Goal: Task Accomplishment & Management: Use online tool/utility

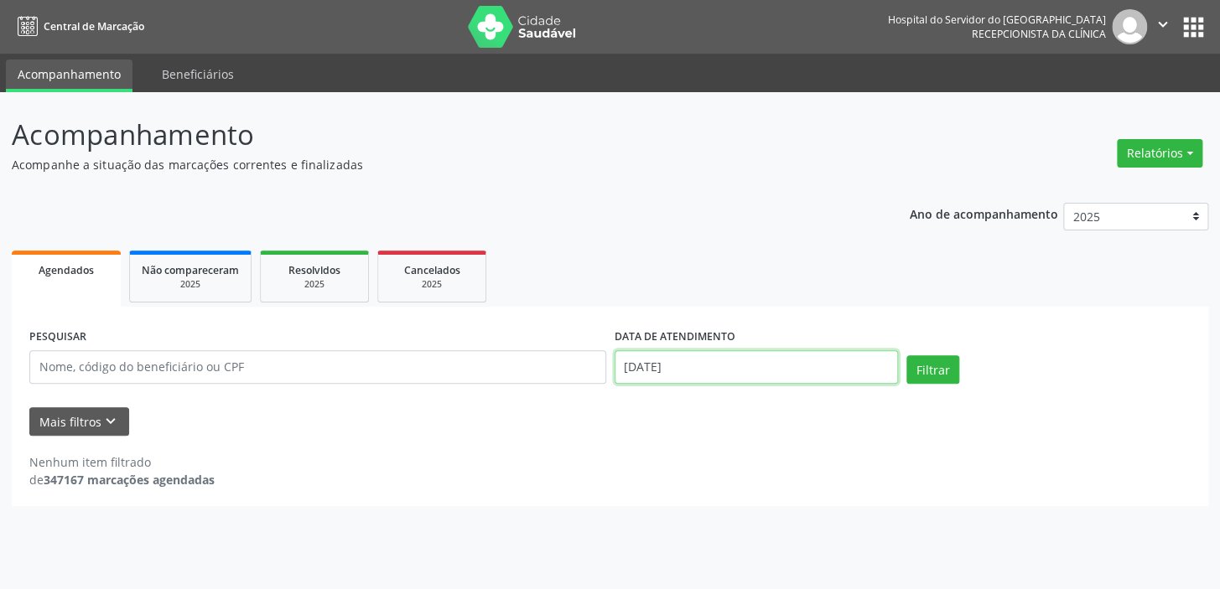
click at [704, 376] on input "[DATE]" at bounding box center [756, 367] width 284 height 34
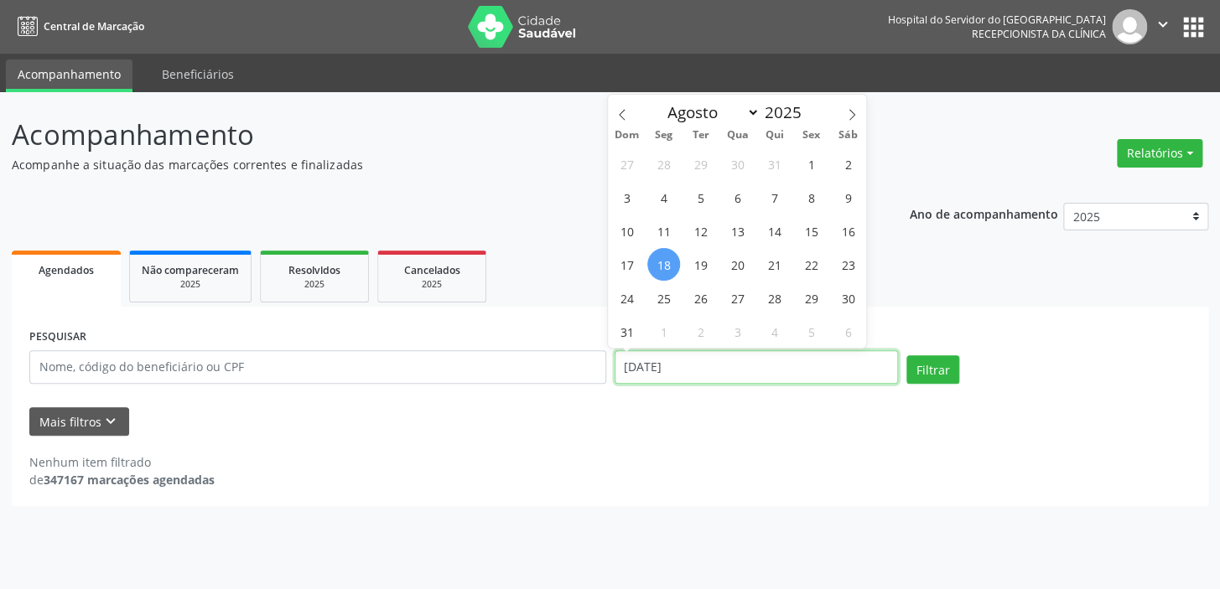
click at [704, 376] on input "[DATE]" at bounding box center [756, 367] width 284 height 34
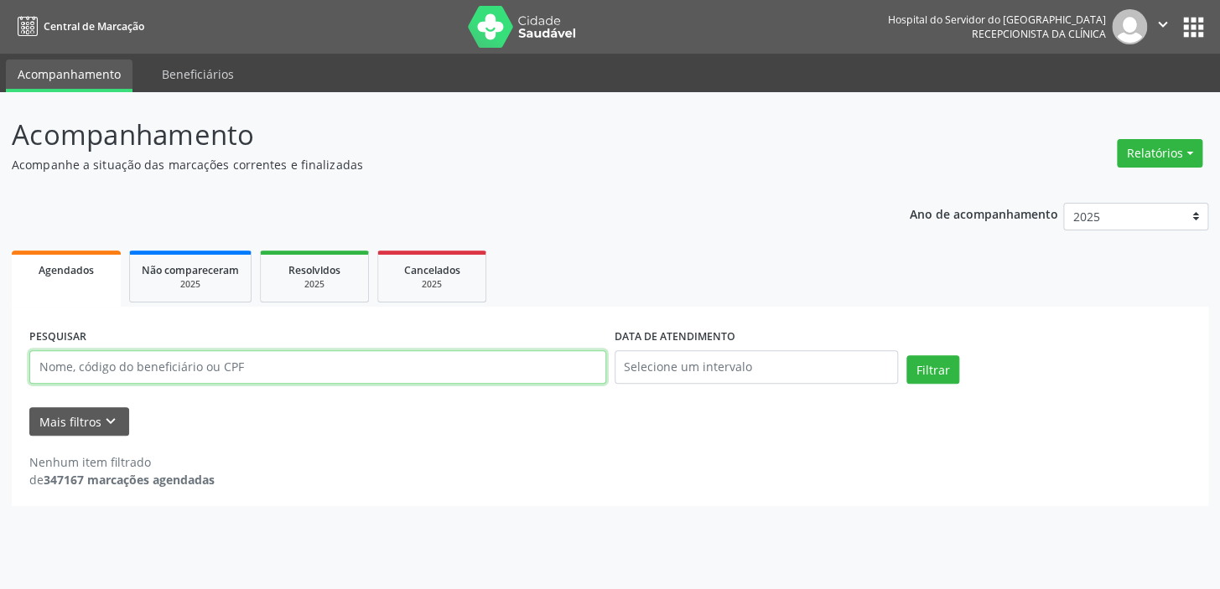
click at [126, 377] on input "text" at bounding box center [317, 367] width 577 height 34
click at [906, 355] on button "Filtrar" at bounding box center [932, 369] width 53 height 29
click at [64, 366] on input "[PERSON_NAME]" at bounding box center [317, 367] width 577 height 34
click at [65, 366] on input "[PERSON_NAME]" at bounding box center [317, 367] width 577 height 34
type input "[PERSON_NAME]"
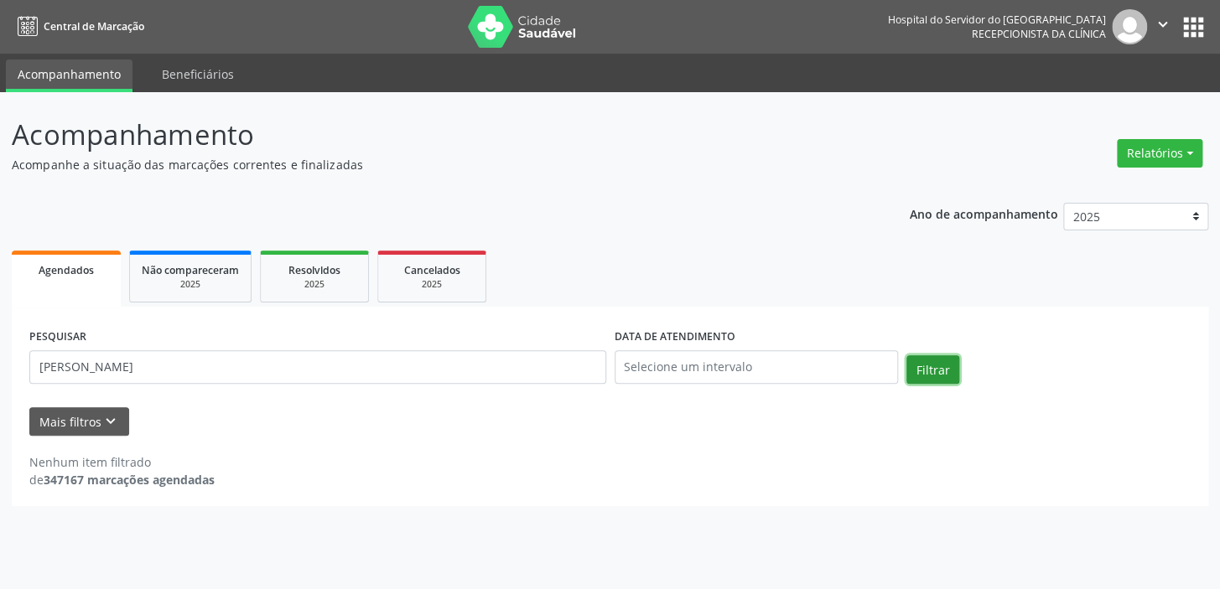
click at [925, 371] on button "Filtrar" at bounding box center [932, 369] width 53 height 29
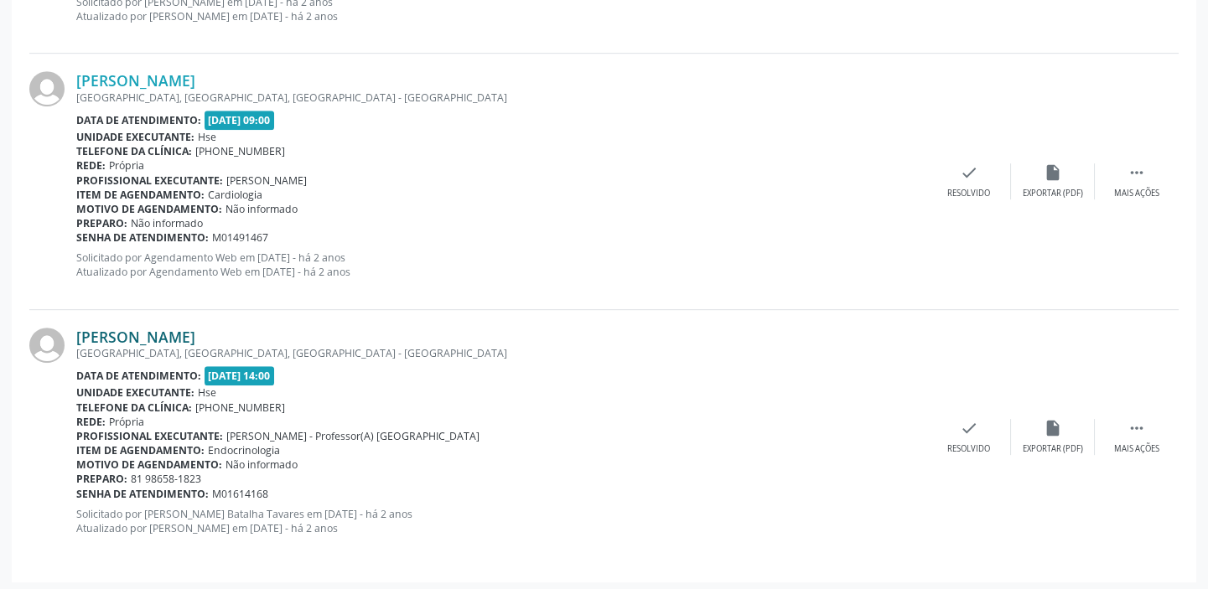
scroll to position [1732, 0]
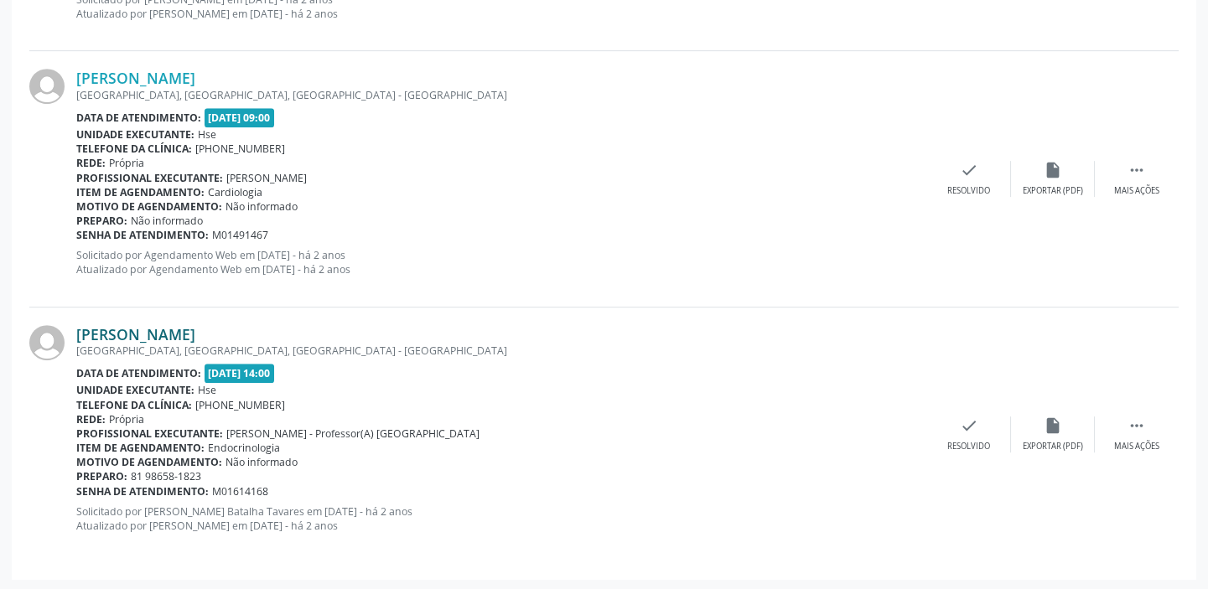
click at [195, 325] on link "[PERSON_NAME]" at bounding box center [135, 334] width 119 height 18
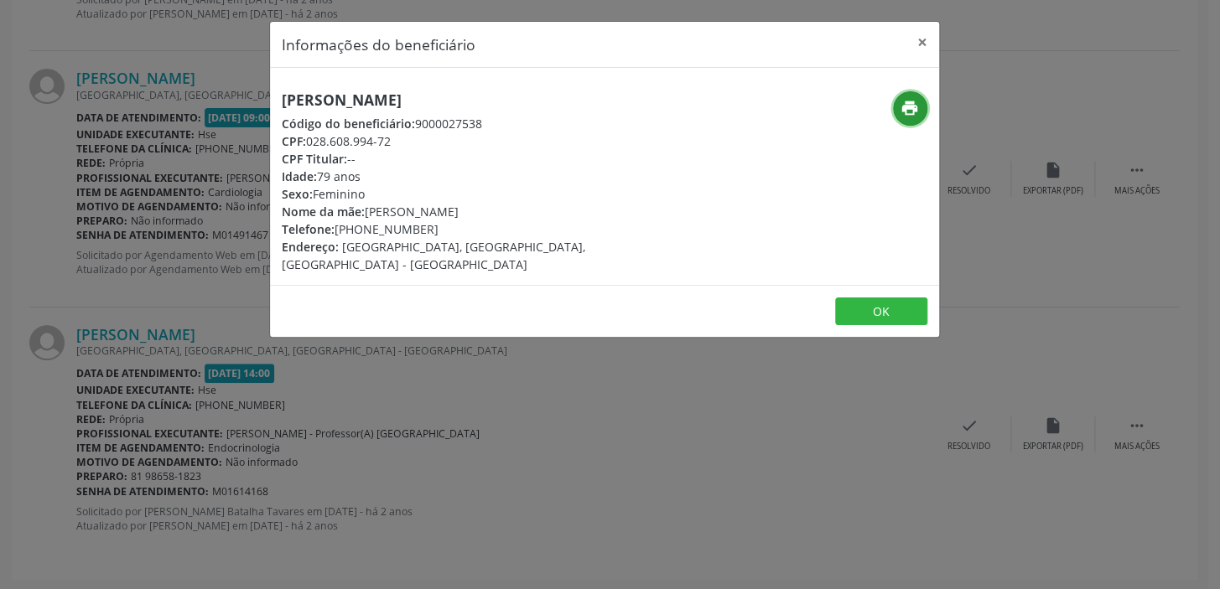
click at [904, 104] on icon "print" at bounding box center [909, 108] width 18 height 18
click at [922, 43] on button "×" at bounding box center [922, 42] width 34 height 41
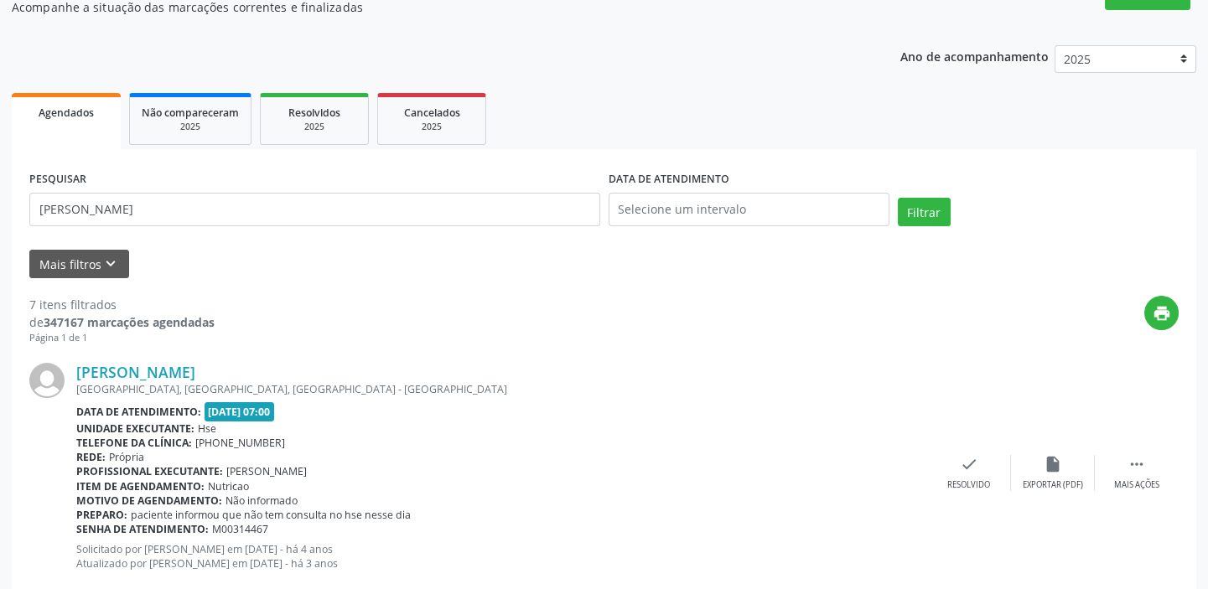
scroll to position [55, 0]
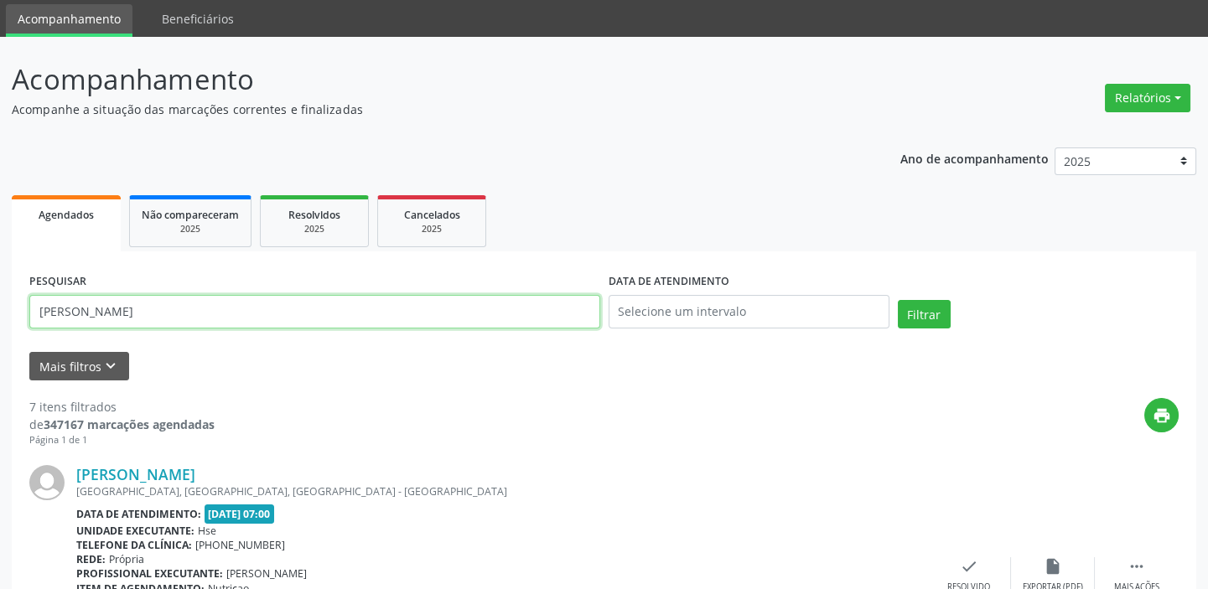
click at [299, 302] on input "[PERSON_NAME]" at bounding box center [314, 312] width 571 height 34
click at [898, 300] on button "Filtrar" at bounding box center [924, 314] width 53 height 29
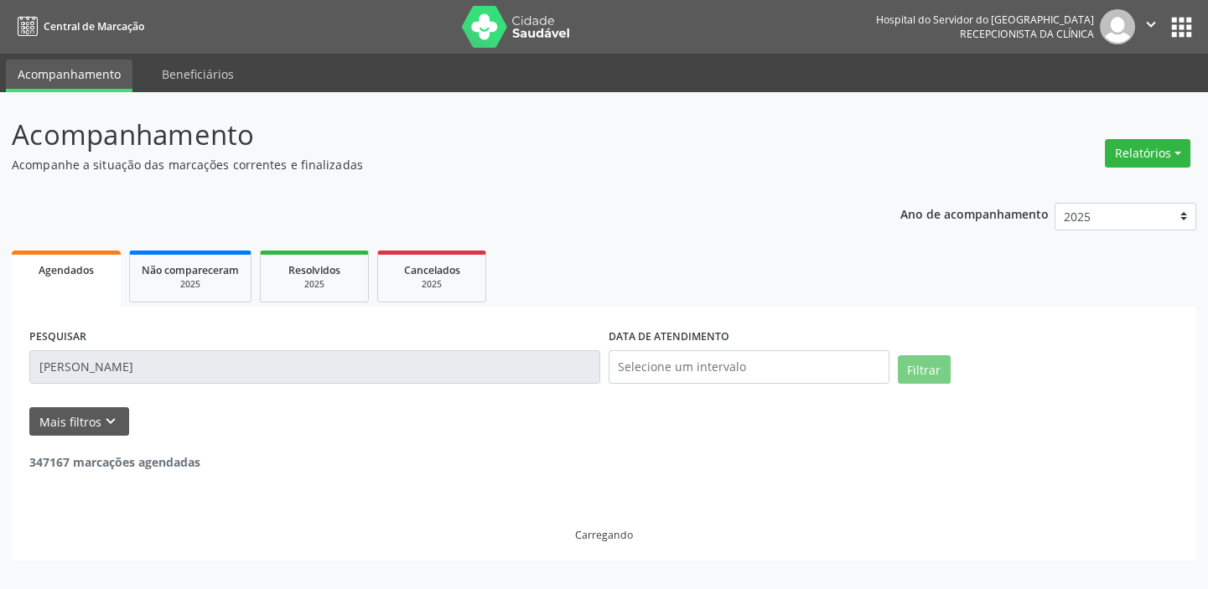
scroll to position [0, 0]
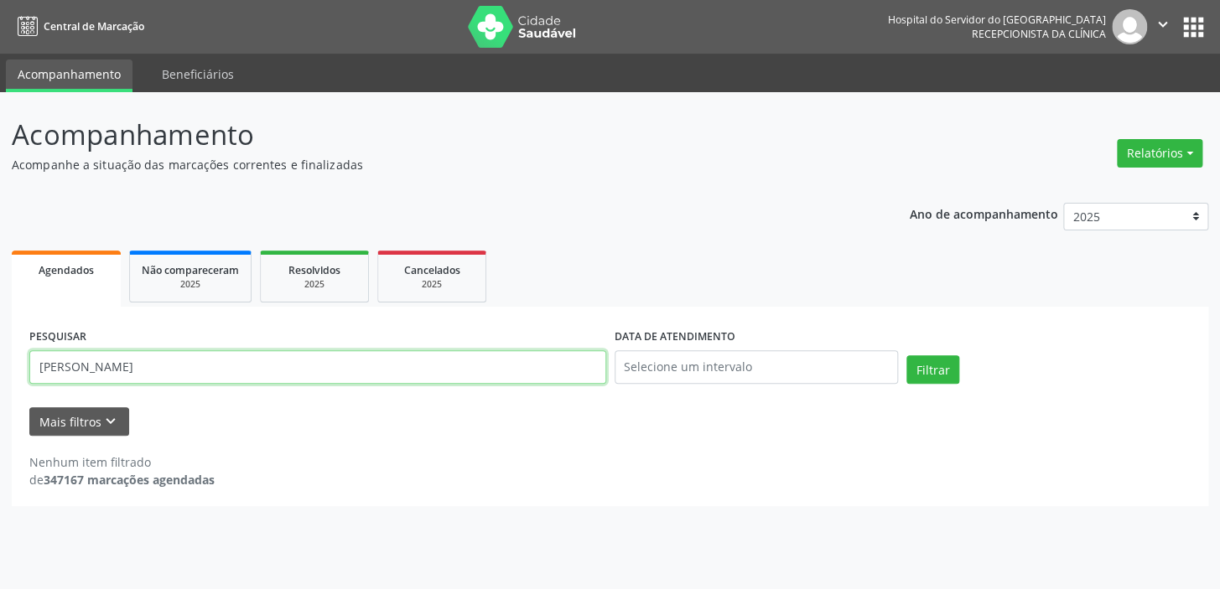
click at [235, 369] on input "[PERSON_NAME]" at bounding box center [317, 367] width 577 height 34
type input "[PERSON_NAME]"
click at [906, 355] on button "Filtrar" at bounding box center [932, 369] width 53 height 29
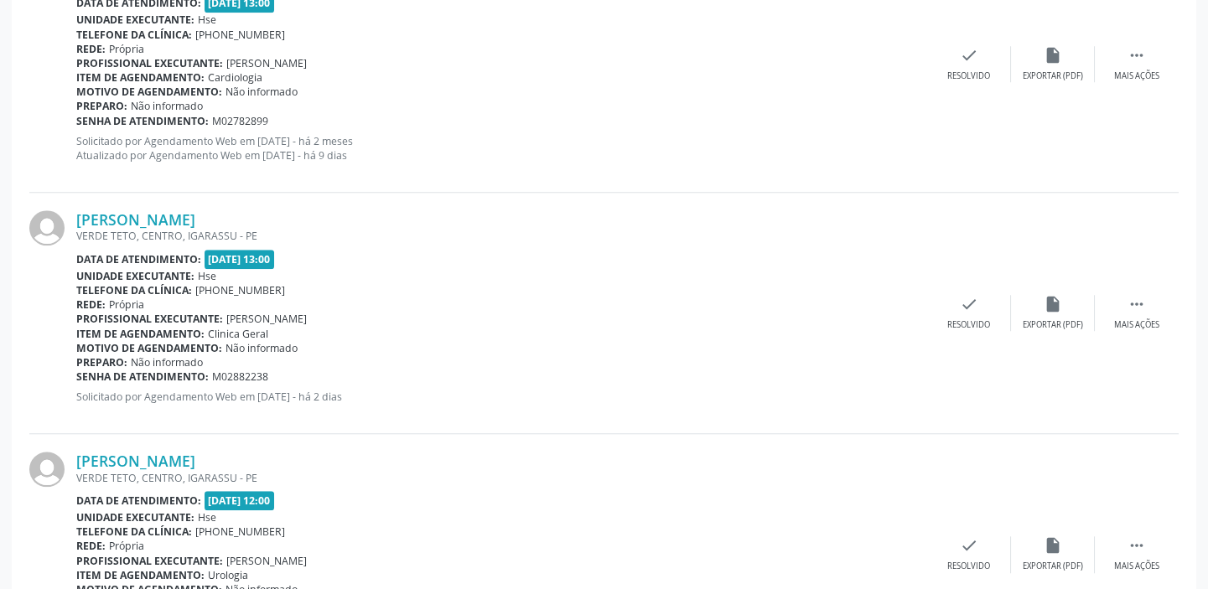
scroll to position [3494, 0]
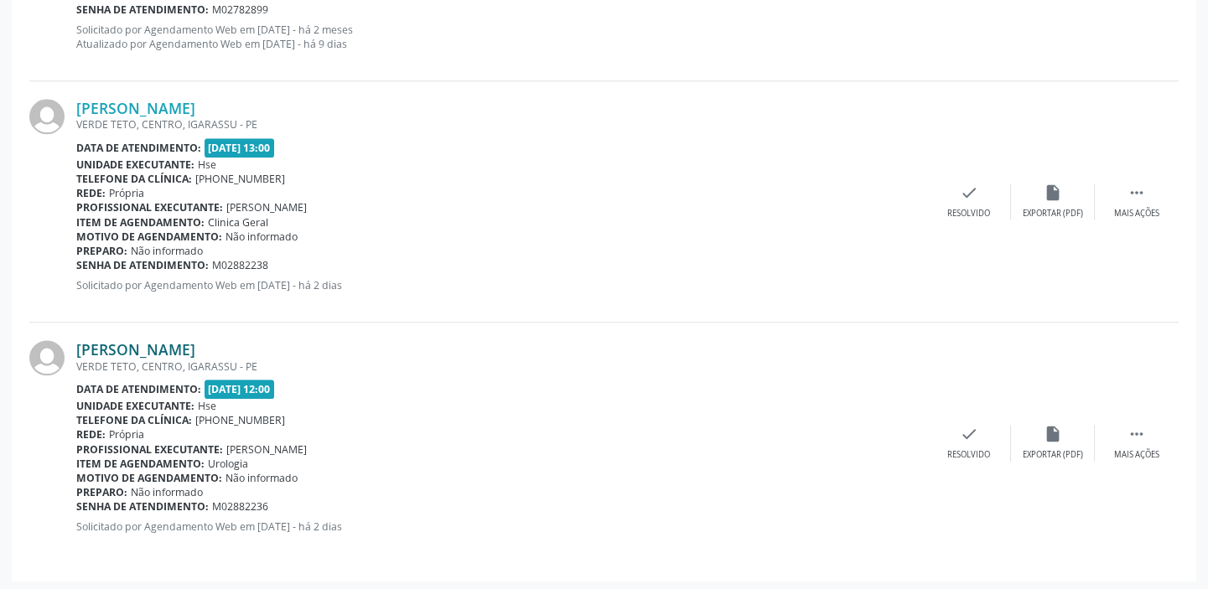
click at [195, 350] on link "[PERSON_NAME]" at bounding box center [135, 349] width 119 height 18
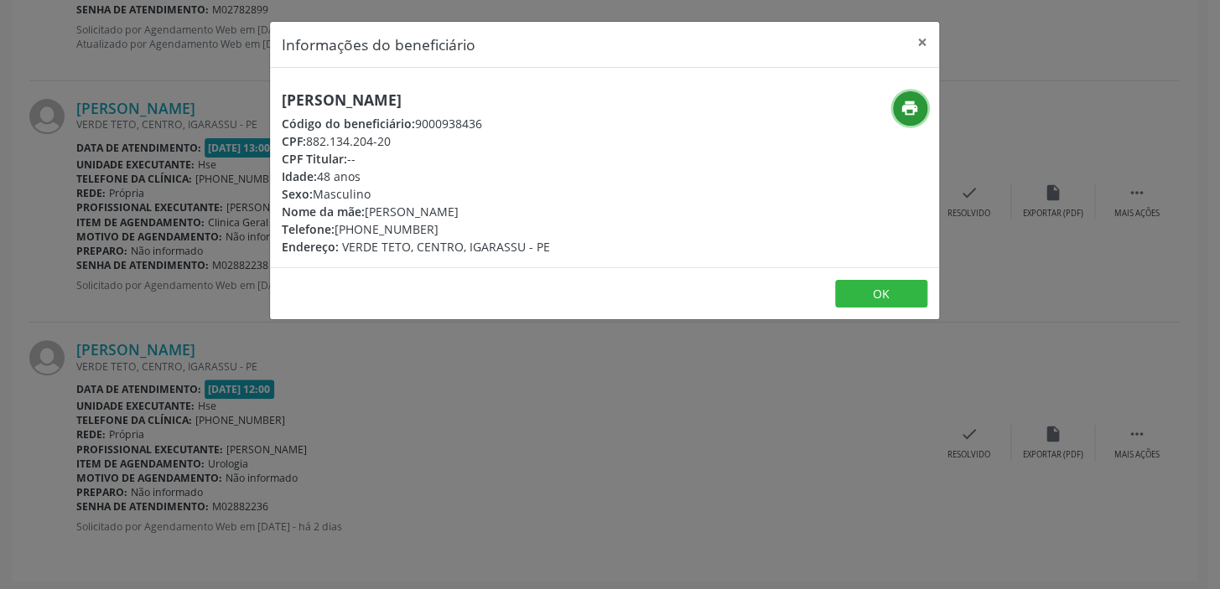
click at [905, 118] on button "print" at bounding box center [910, 108] width 34 height 34
drag, startPoint x: 882, startPoint y: 160, endPoint x: 574, endPoint y: 436, distance: 413.2
drag, startPoint x: 574, startPoint y: 436, endPoint x: 1071, endPoint y: 121, distance: 588.6
click at [1071, 121] on div "Informações do beneficiário × [PERSON_NAME] Código do beneficiário: 9000938436 …" at bounding box center [610, 294] width 1220 height 589
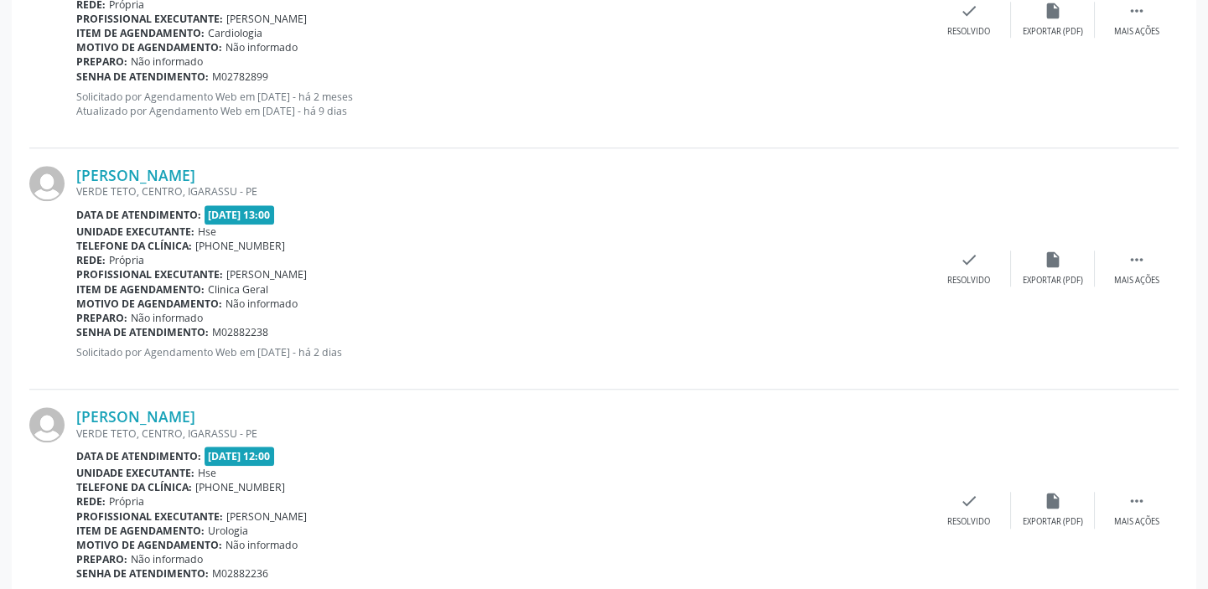
scroll to position [3418, 0]
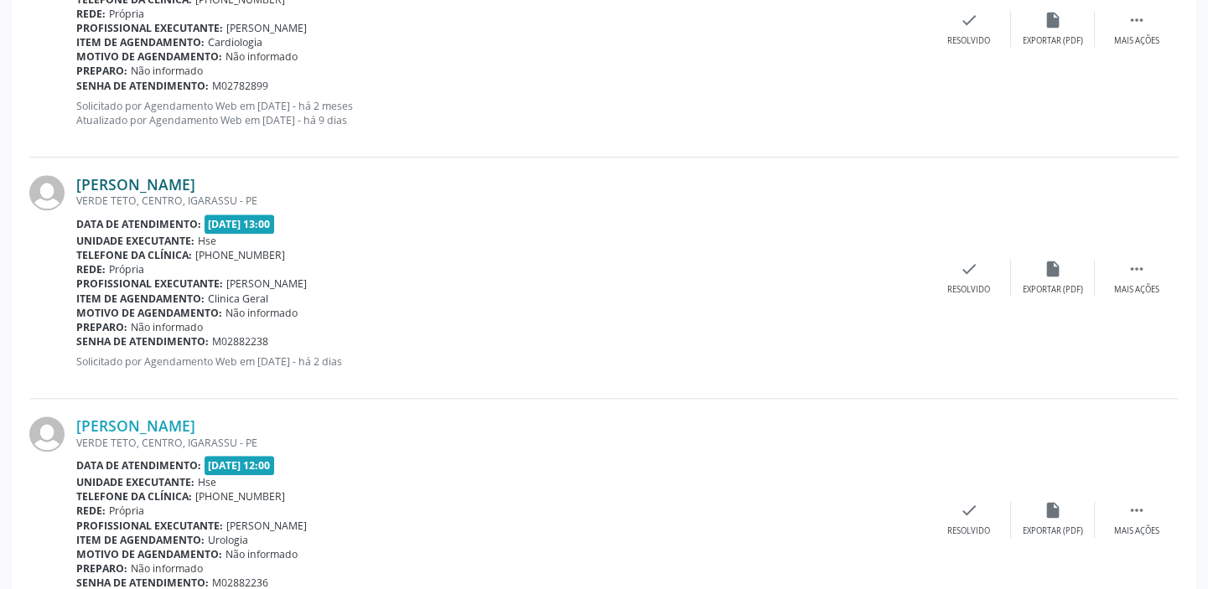
click at [195, 185] on link "[PERSON_NAME]" at bounding box center [135, 184] width 119 height 18
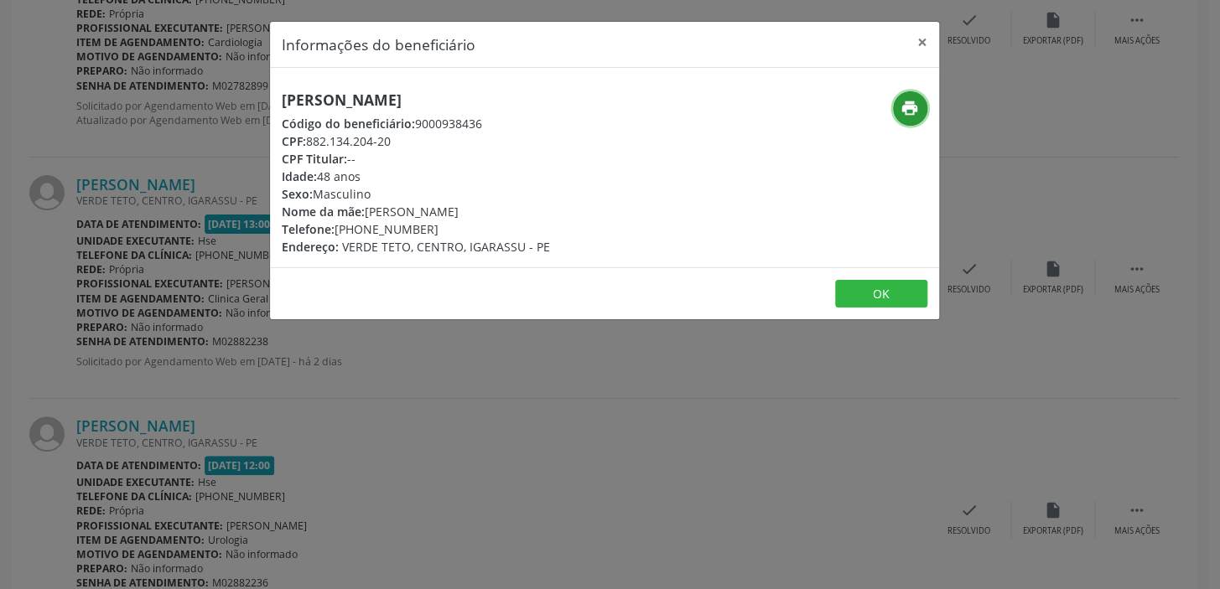
click at [915, 116] on icon "print" at bounding box center [909, 108] width 18 height 18
click at [925, 44] on button "×" at bounding box center [922, 42] width 34 height 41
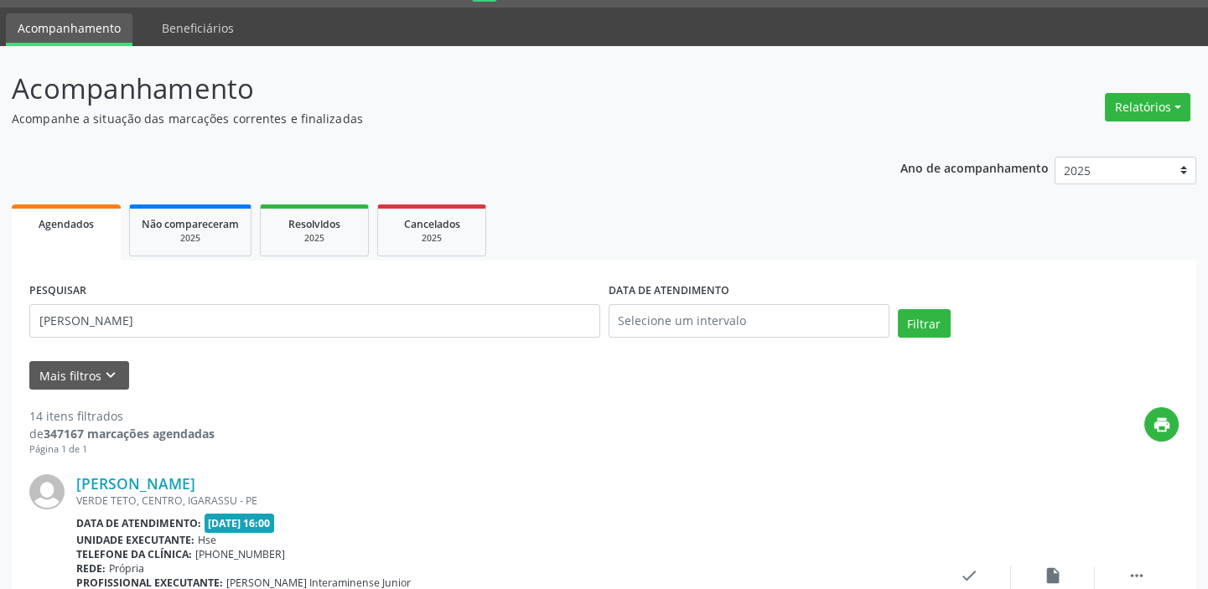
scroll to position [0, 0]
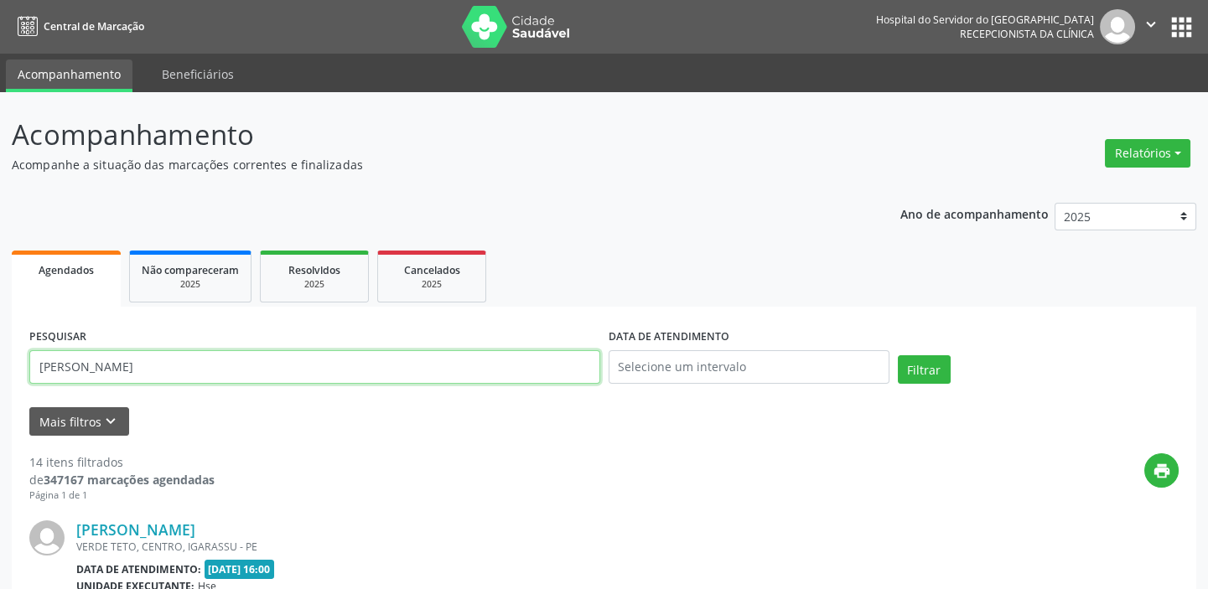
click at [288, 370] on input "[PERSON_NAME]" at bounding box center [314, 367] width 571 height 34
click at [277, 359] on input "text" at bounding box center [314, 367] width 571 height 34
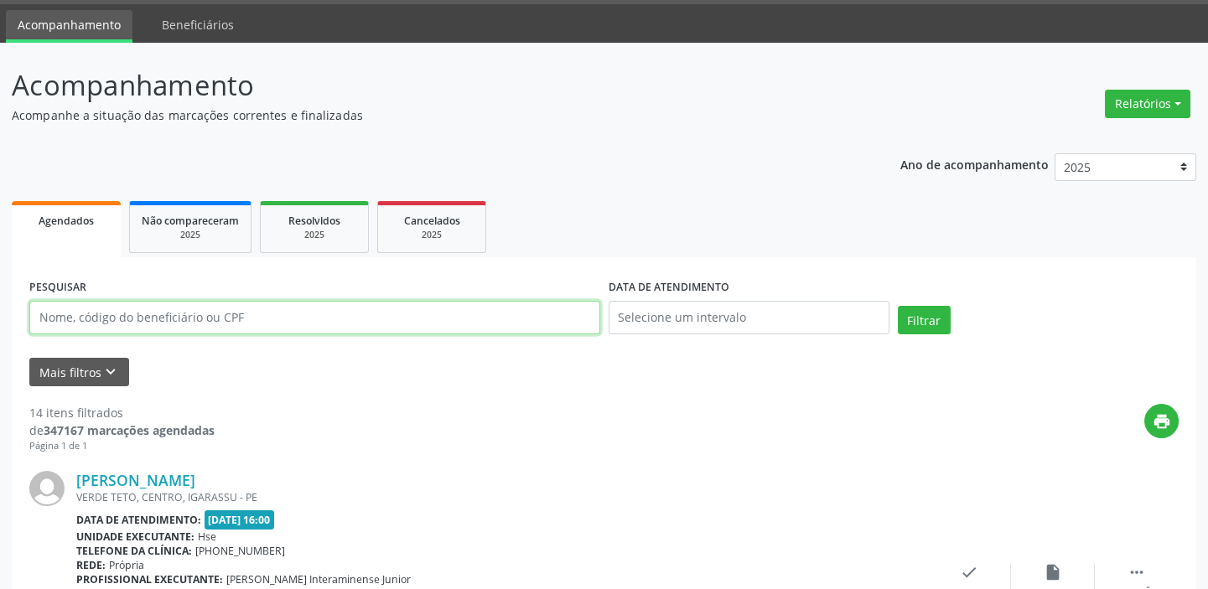
scroll to position [75, 0]
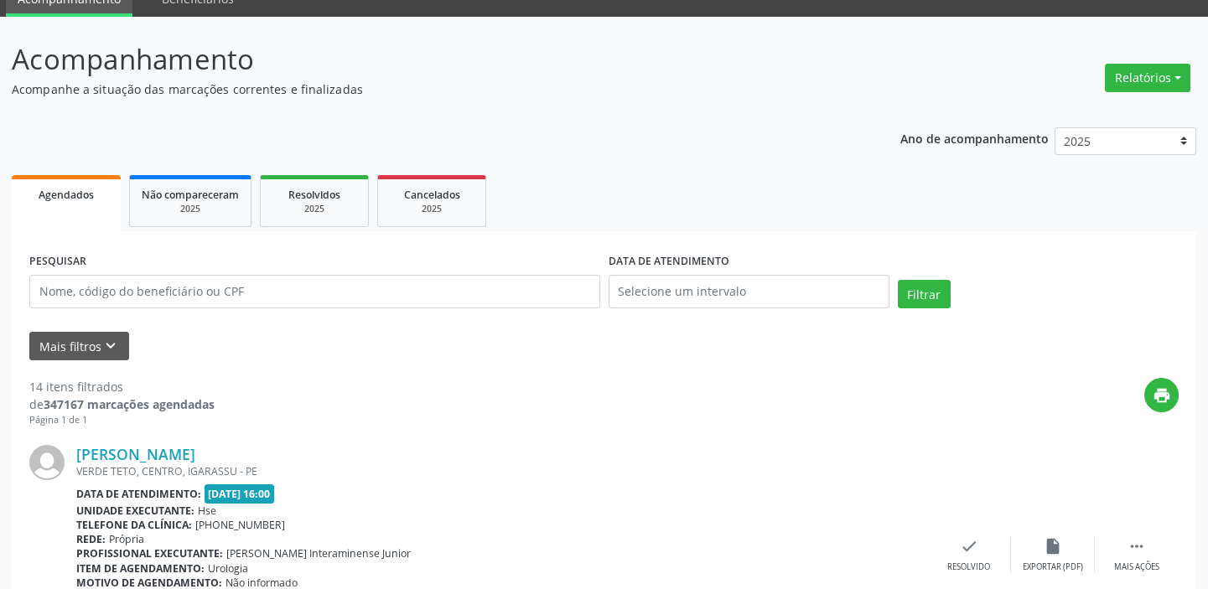
click at [603, 208] on ul "Agendados Não compareceram 2025 Resolvidos 2025 Cancelados 2025" at bounding box center [604, 201] width 1184 height 60
click at [342, 312] on div "PESQUISAR" at bounding box center [314, 284] width 579 height 71
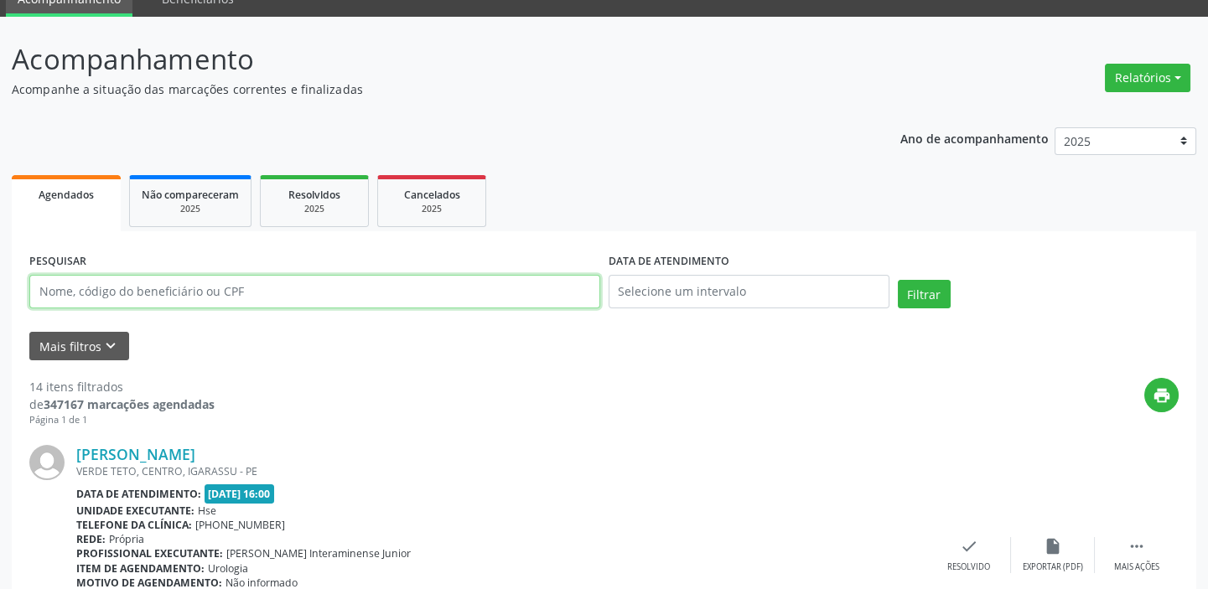
click at [344, 296] on input "text" at bounding box center [314, 292] width 571 height 34
type input "3"
type input "69717648468"
click at [898, 280] on button "Filtrar" at bounding box center [924, 294] width 53 height 29
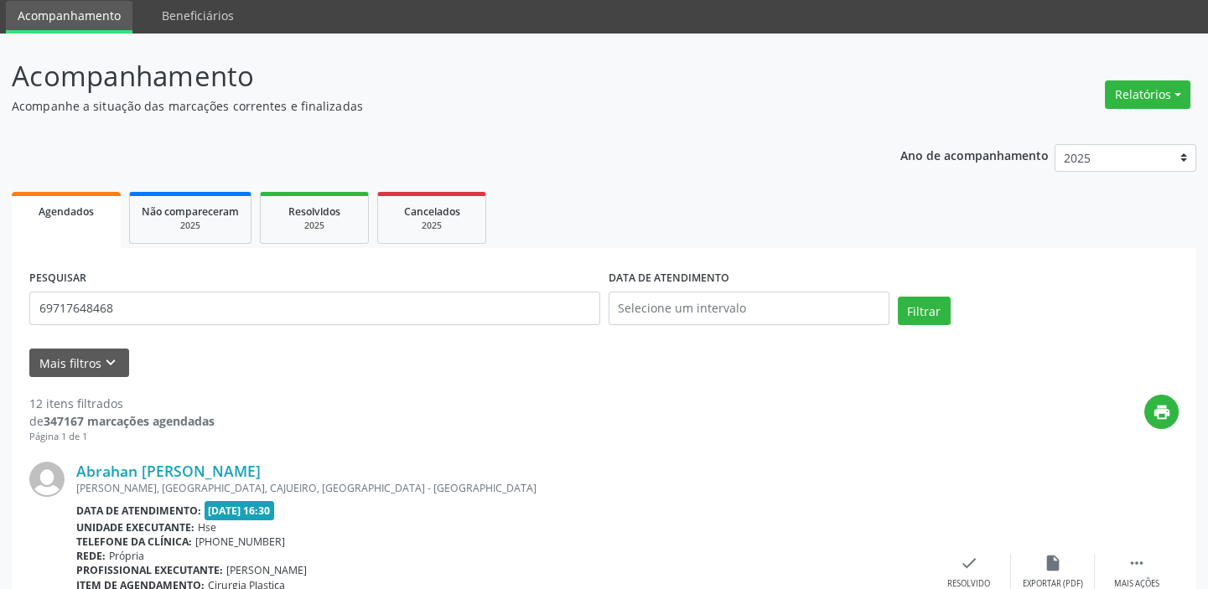
scroll to position [152, 0]
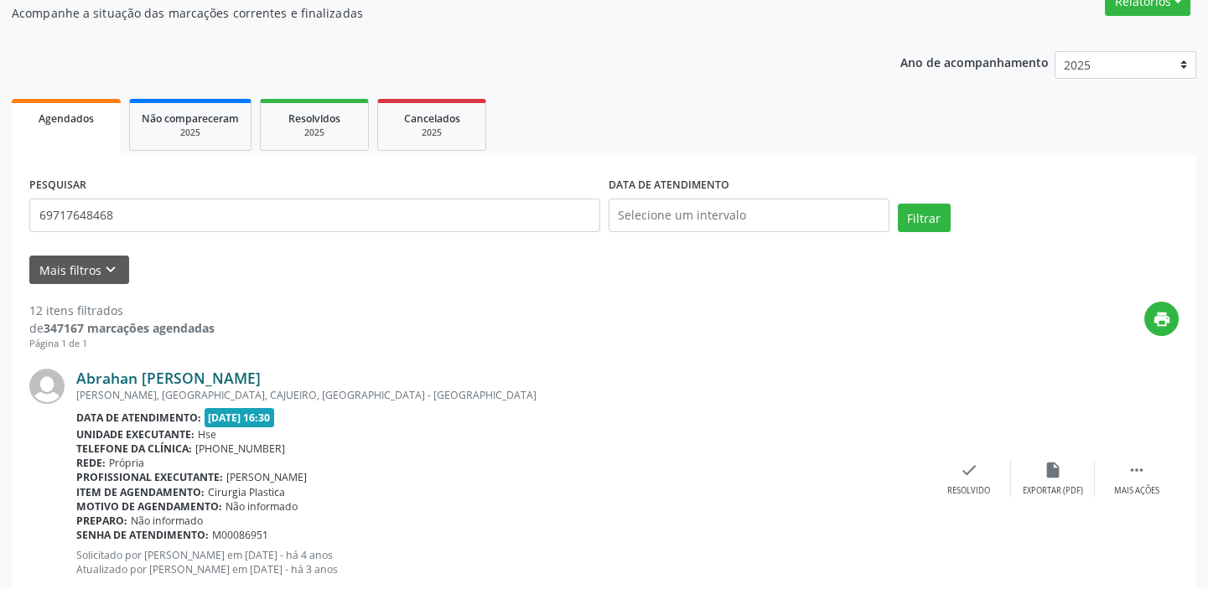
click at [261, 378] on link "Abrahan [PERSON_NAME]" at bounding box center [168, 378] width 184 height 18
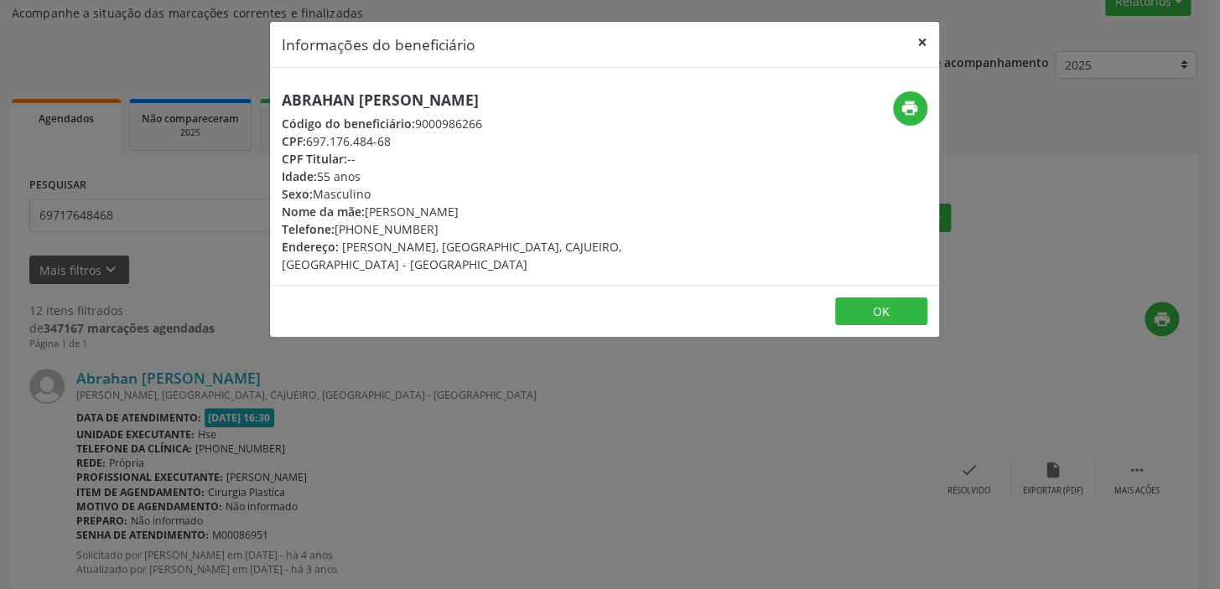
click at [923, 44] on button "×" at bounding box center [922, 42] width 34 height 41
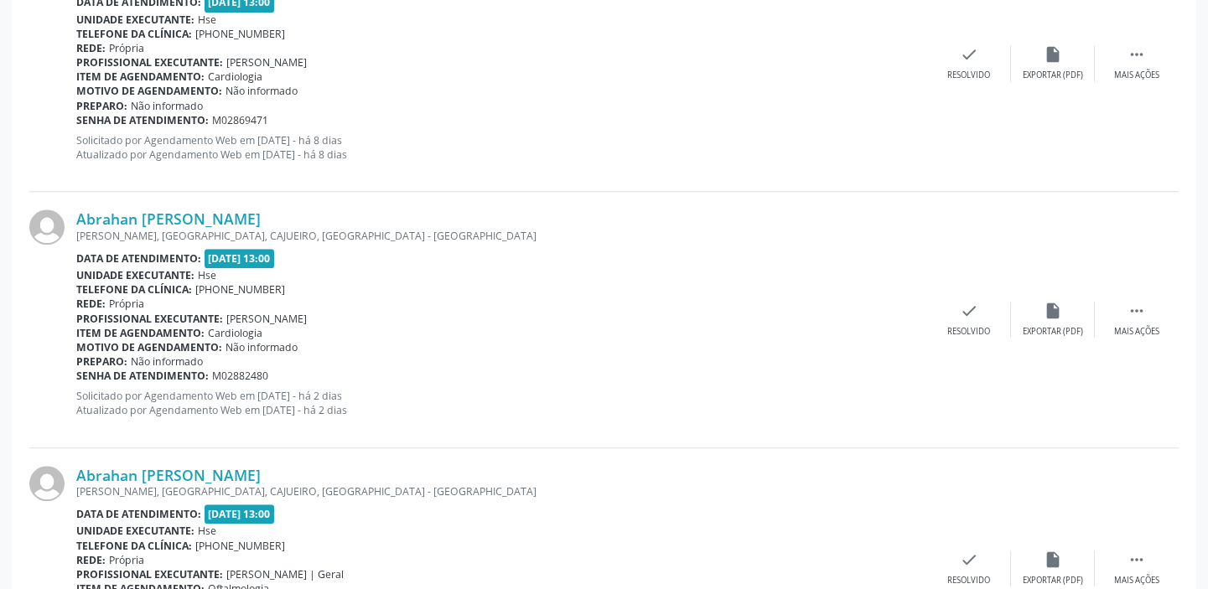
scroll to position [2844, 0]
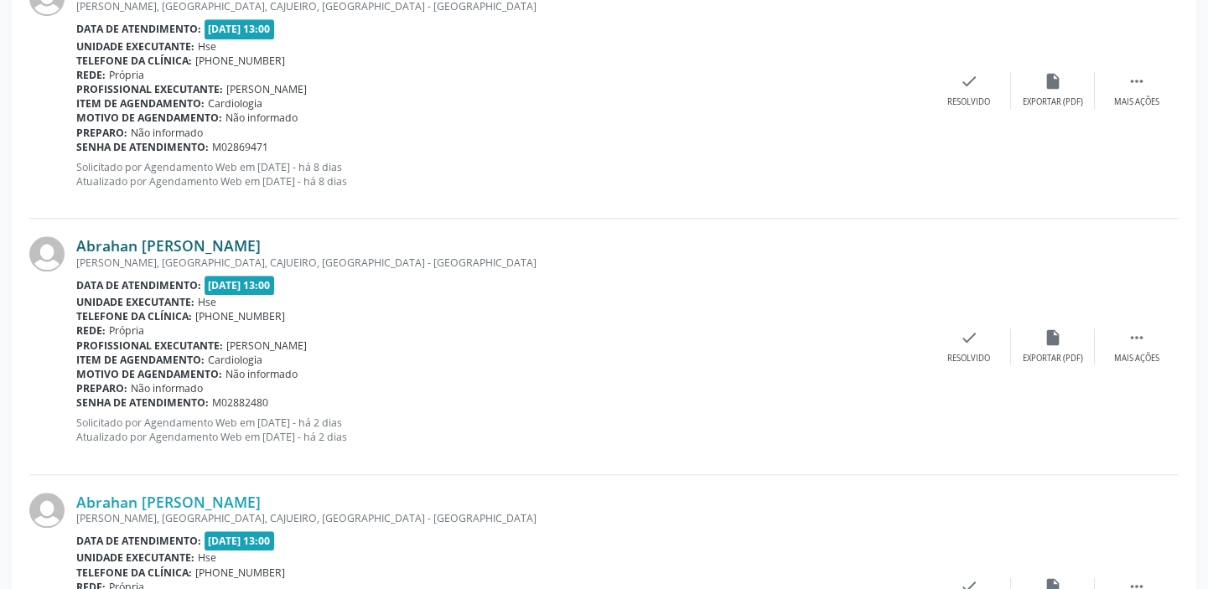
click at [168, 243] on link "Abrahan [PERSON_NAME]" at bounding box center [168, 245] width 184 height 18
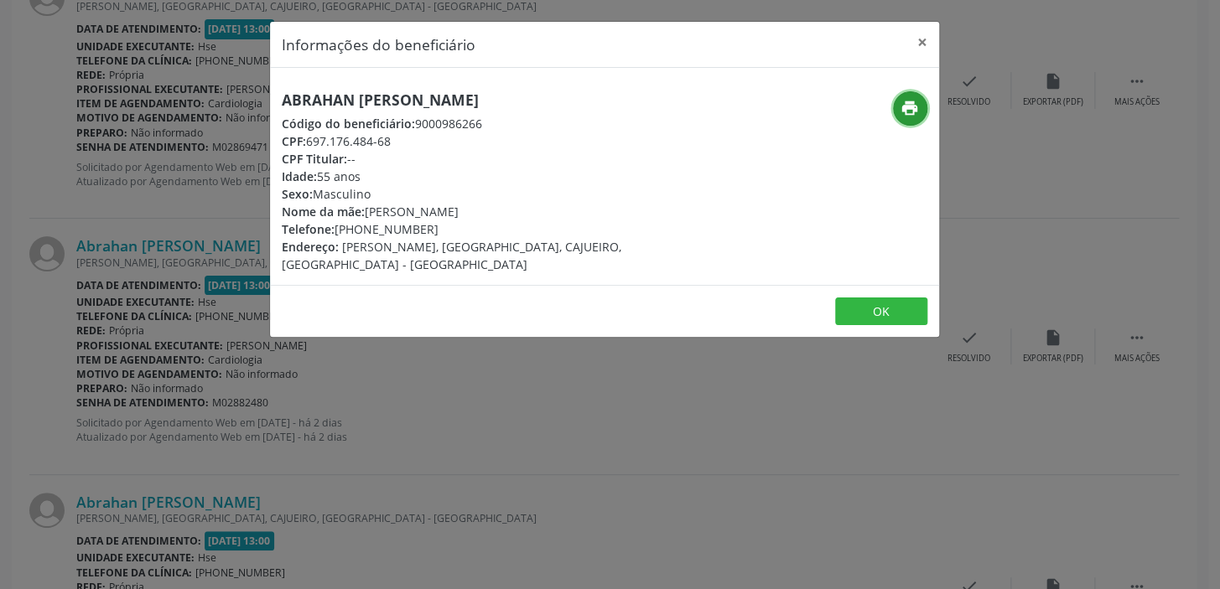
click at [913, 109] on icon "print" at bounding box center [909, 108] width 18 height 18
click at [917, 106] on icon "print" at bounding box center [909, 108] width 18 height 18
click at [905, 106] on icon "print" at bounding box center [909, 108] width 18 height 18
click at [918, 40] on button "×" at bounding box center [922, 42] width 34 height 41
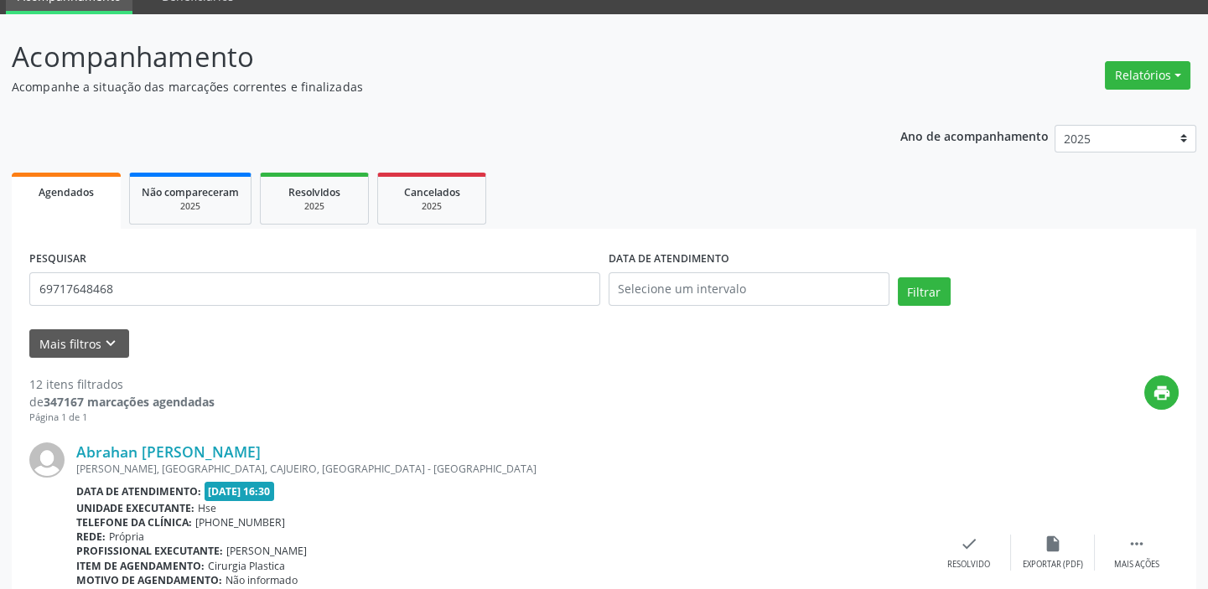
scroll to position [0, 0]
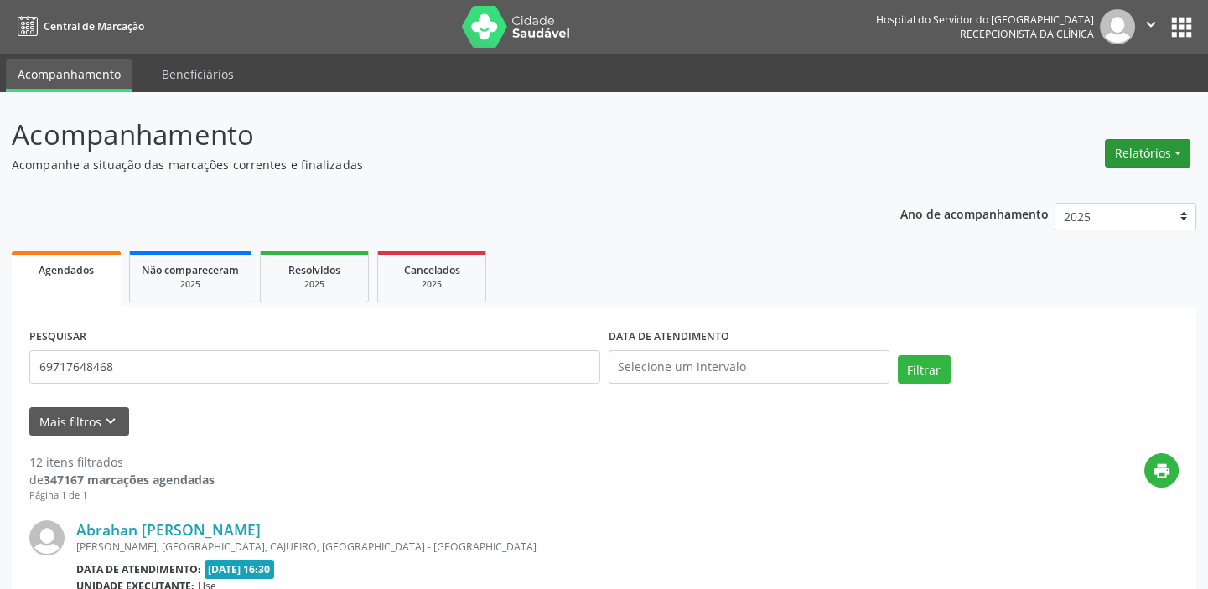
click at [1134, 148] on button "Relatórios" at bounding box center [1148, 153] width 86 height 29
click at [1111, 188] on link "Agendamentos" at bounding box center [1100, 188] width 180 height 23
select select "7"
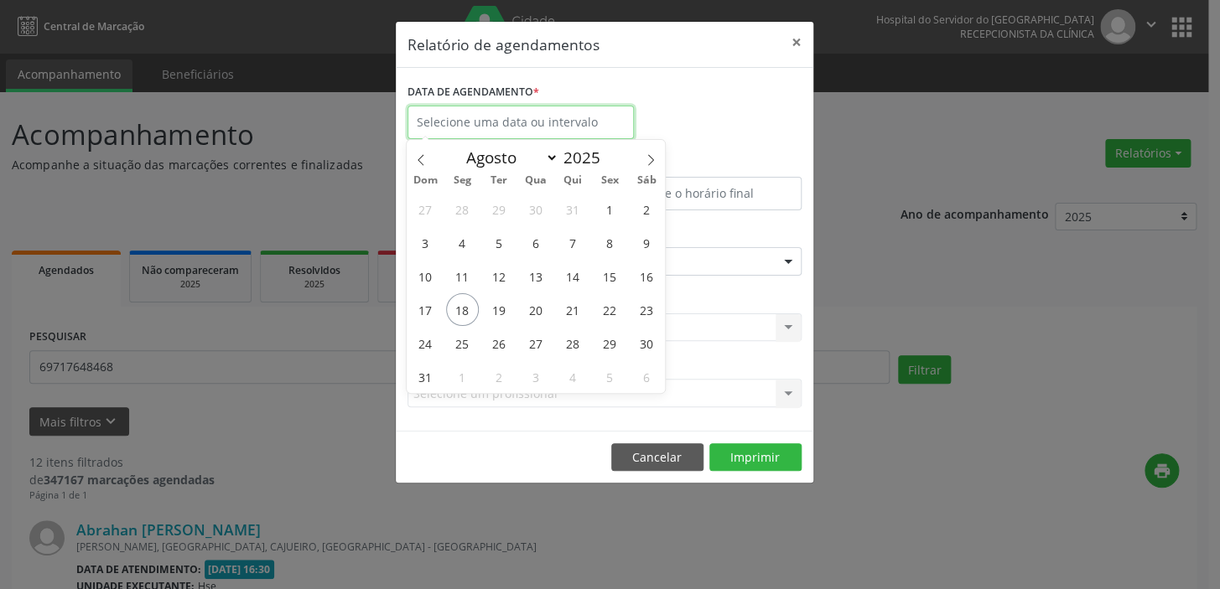
drag, startPoint x: 495, startPoint y: 112, endPoint x: 505, endPoint y: 158, distance: 47.4
click at [495, 111] on input "text" at bounding box center [520, 123] width 226 height 34
click at [451, 311] on span "18" at bounding box center [462, 309] width 33 height 33
type input "[DATE]"
click at [459, 308] on span "18" at bounding box center [462, 309] width 33 height 33
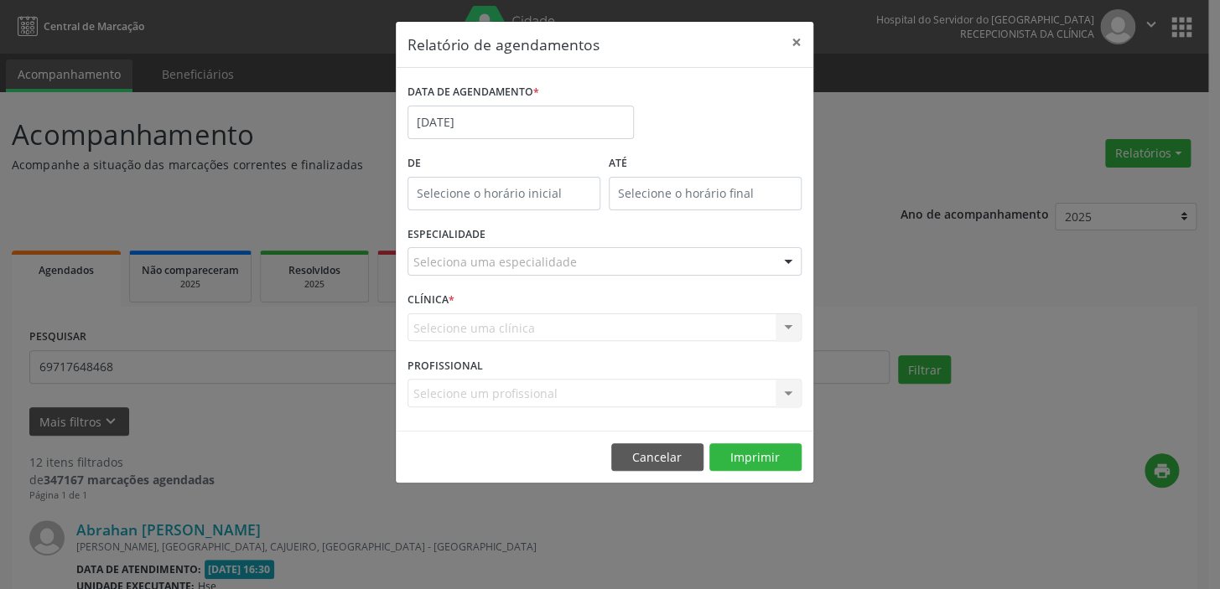
click at [457, 308] on div "CLÍNICA * Selecione uma clínica Nenhum resultado encontrado para: " " Não há ne…" at bounding box center [604, 320] width 402 height 65
drag, startPoint x: 510, startPoint y: 188, endPoint x: 503, endPoint y: 213, distance: 26.0
click at [510, 196] on input "text" at bounding box center [503, 194] width 193 height 34
type input "12:00"
click at [482, 231] on input "12" at bounding box center [470, 229] width 127 height 34
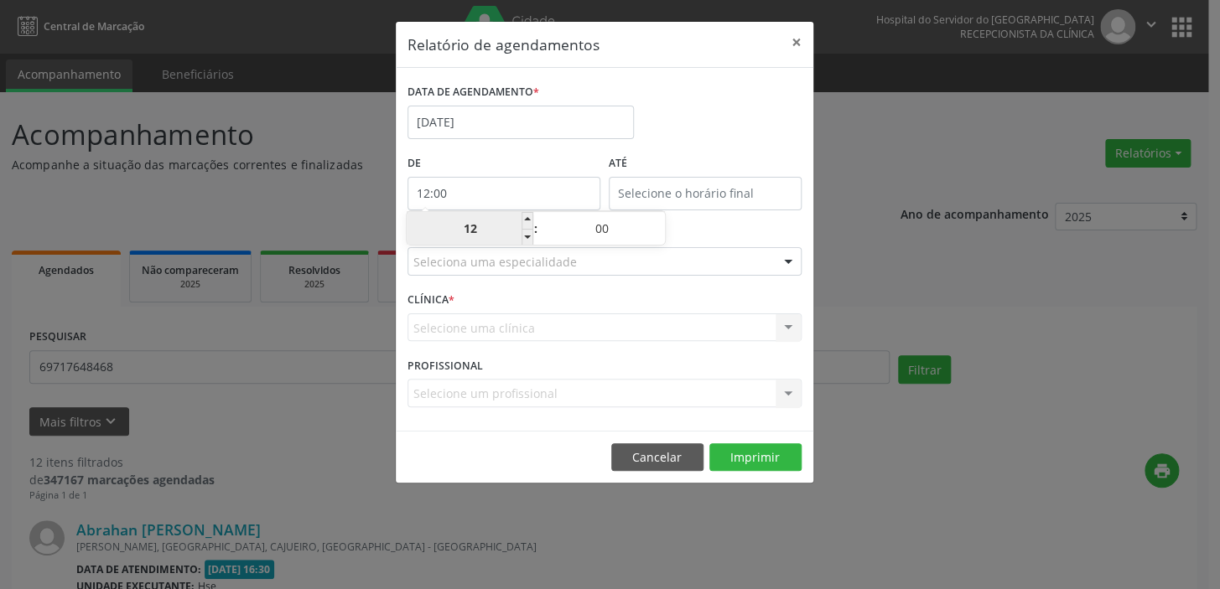
click at [482, 231] on input "12" at bounding box center [470, 229] width 127 height 34
click at [900, 293] on div "Relatório de agendamentos × DATA DE AGENDAMENTO * [DATE] De 12:00 ATÉ ESPECIALI…" at bounding box center [610, 294] width 1220 height 589
click at [779, 262] on div at bounding box center [787, 262] width 25 height 29
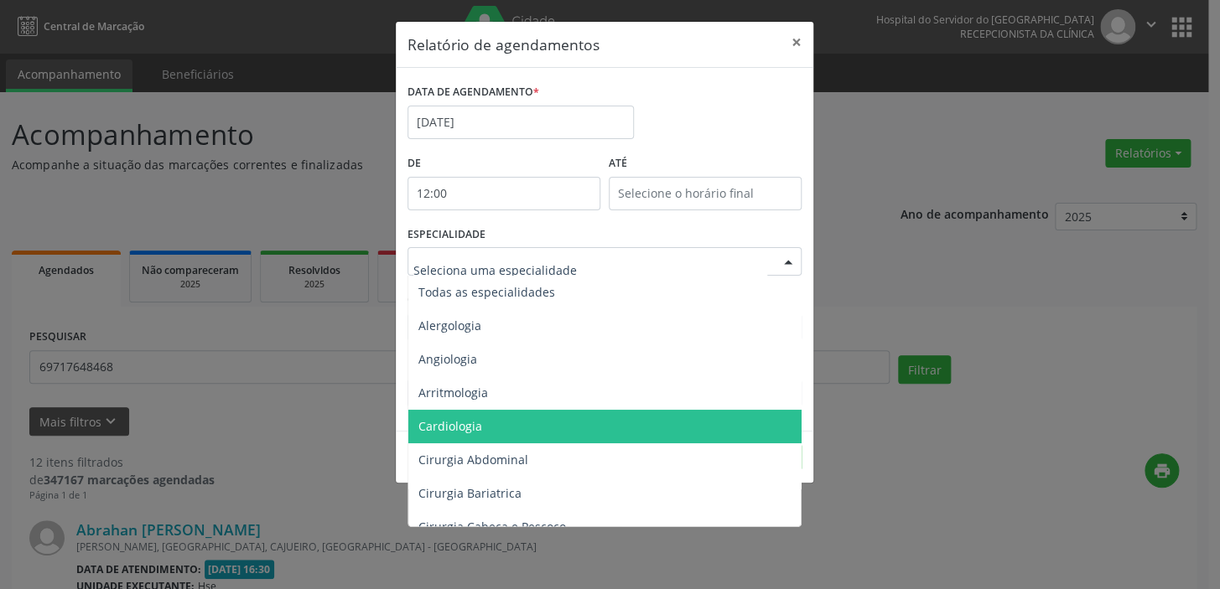
click at [487, 429] on span "Cardiologia" at bounding box center [605, 427] width 395 height 34
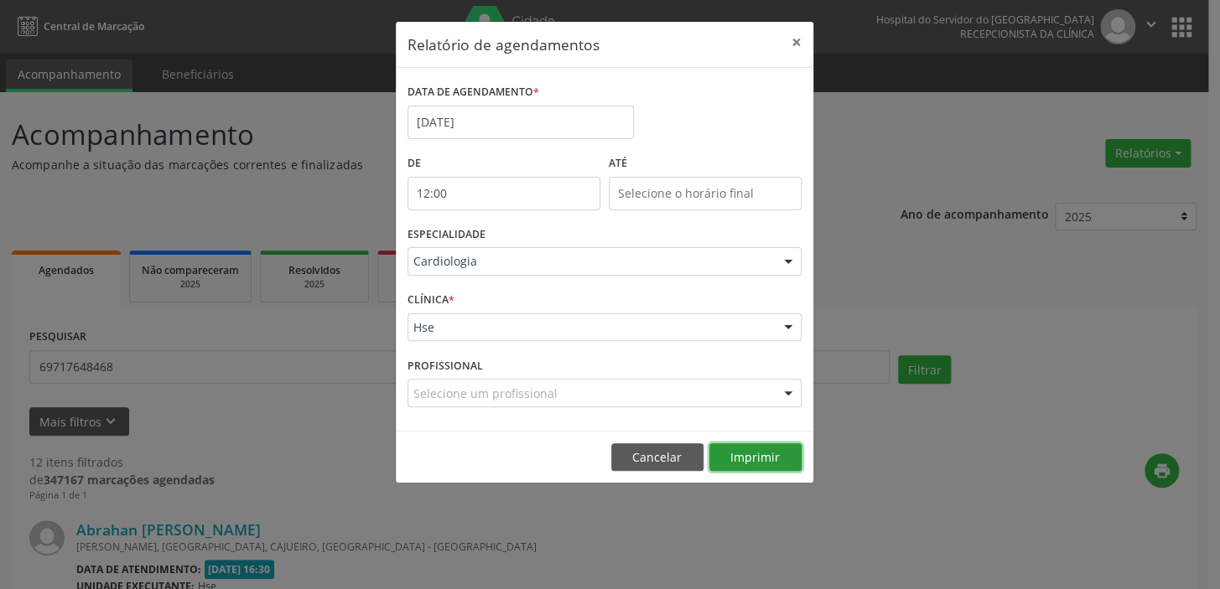
click at [759, 454] on button "Imprimir" at bounding box center [755, 457] width 92 height 29
click at [796, 39] on button "×" at bounding box center [797, 42] width 34 height 41
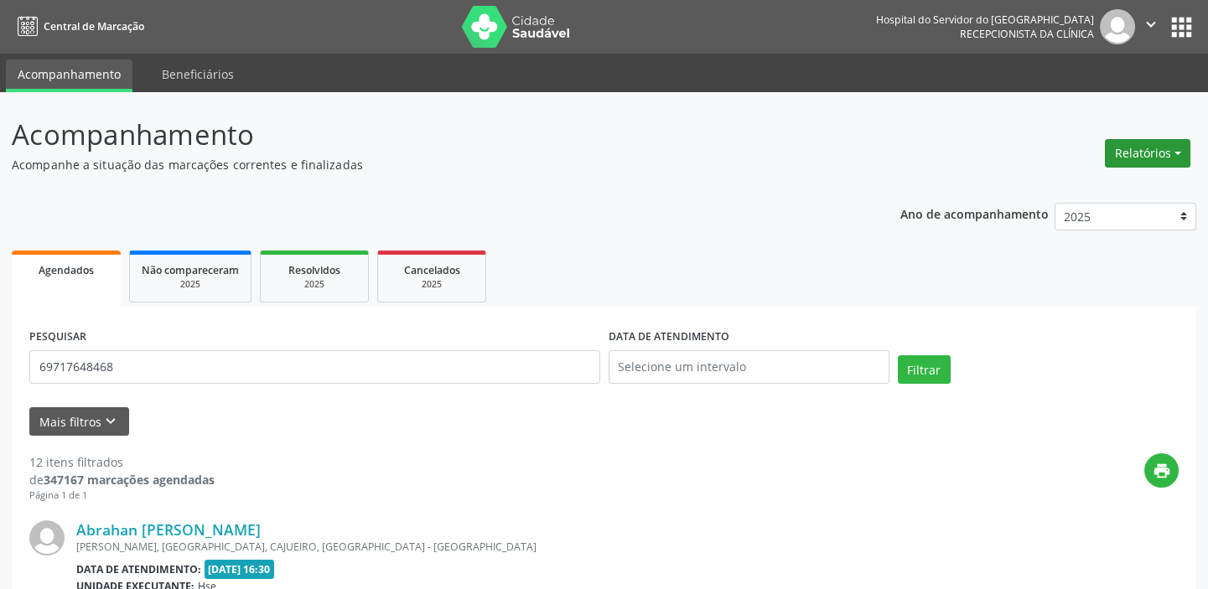
click at [1163, 145] on button "Relatórios" at bounding box center [1148, 153] width 86 height 29
click at [1049, 188] on link "Agendamentos" at bounding box center [1100, 188] width 180 height 23
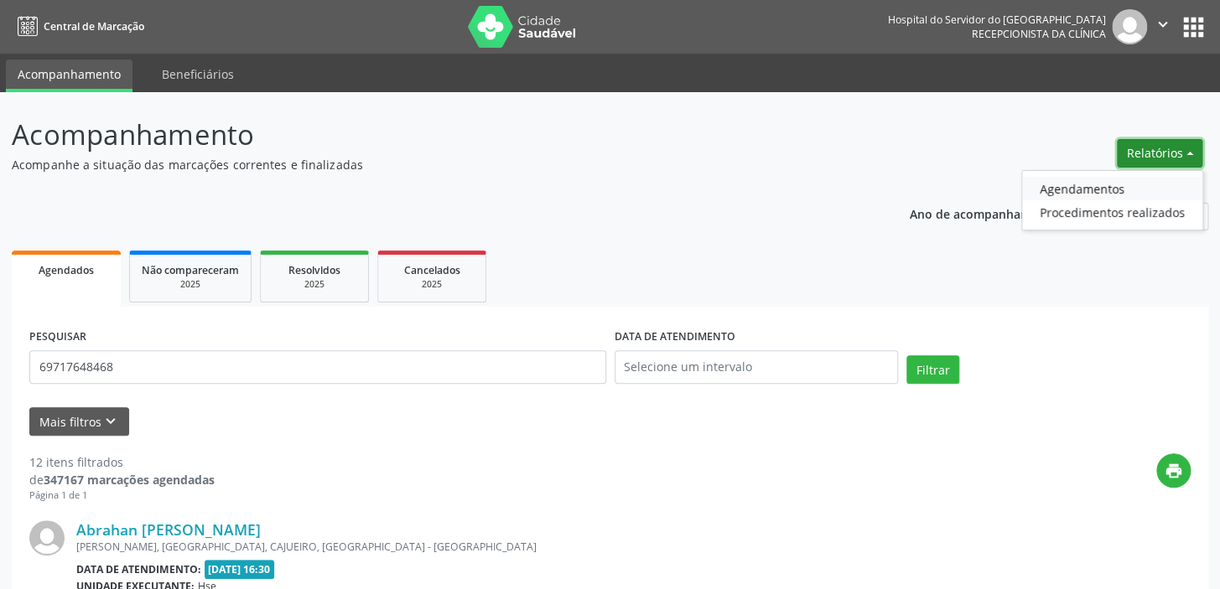
select select "7"
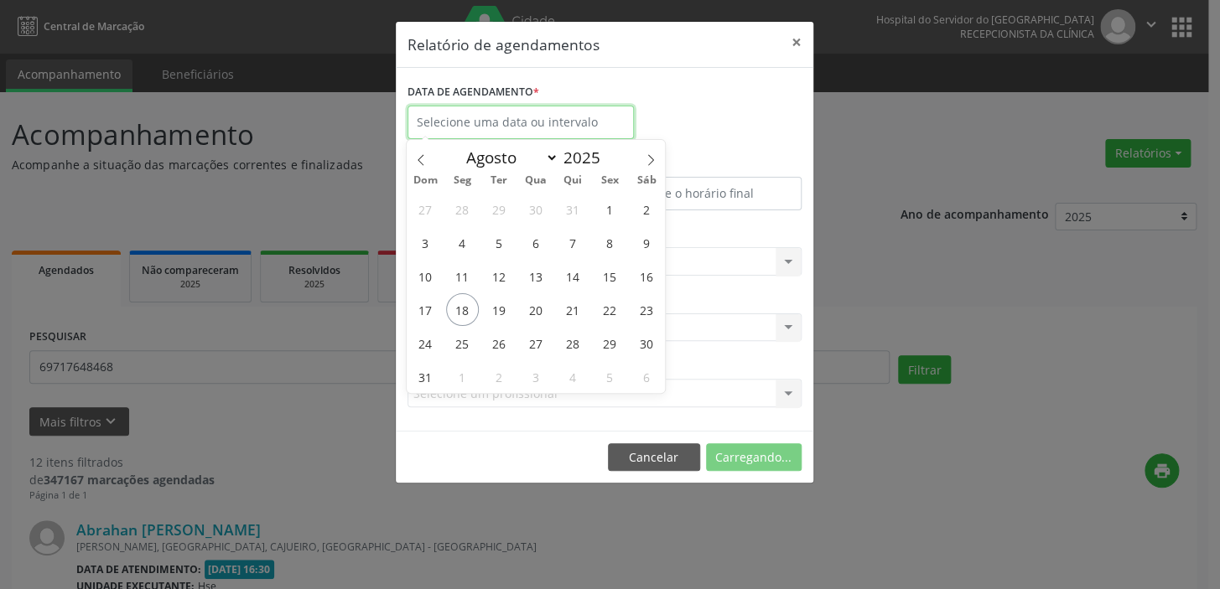
drag, startPoint x: 519, startPoint y: 114, endPoint x: 540, endPoint y: 181, distance: 70.3
click at [518, 114] on input "text" at bounding box center [520, 123] width 226 height 34
click at [459, 306] on span "18" at bounding box center [462, 309] width 33 height 33
type input "[DATE]"
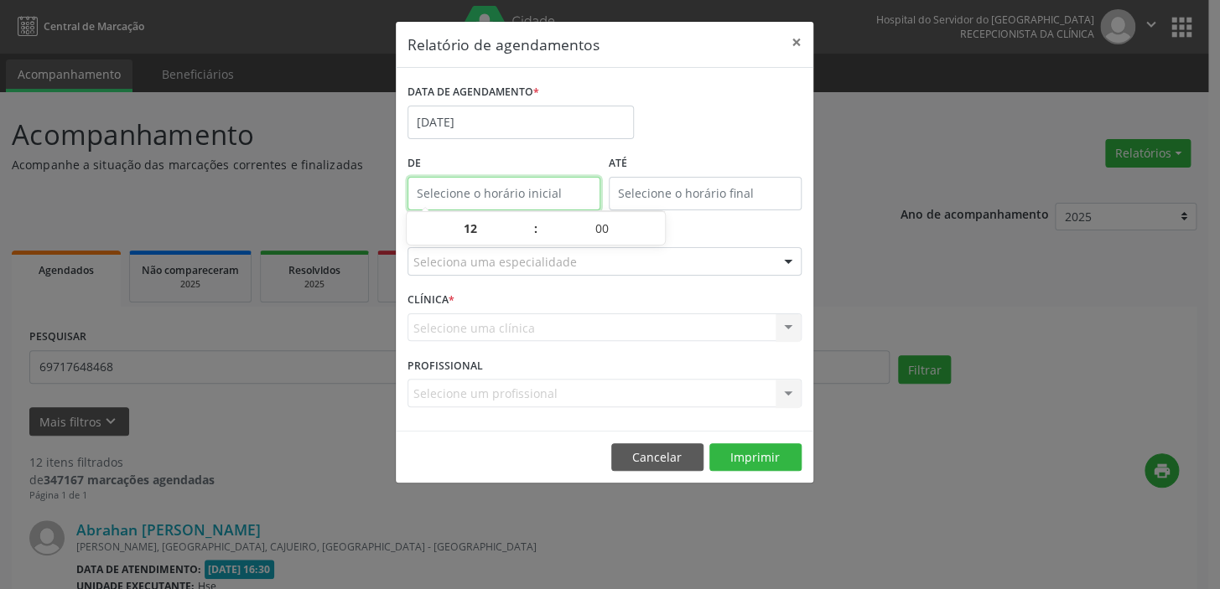
click at [487, 189] on input "text" at bounding box center [503, 194] width 193 height 34
type input "12:00"
click at [485, 237] on input "12" at bounding box center [470, 229] width 127 height 34
click at [488, 238] on input "12" at bounding box center [470, 229] width 127 height 34
click at [926, 312] on div "Relatório de agendamentos × DATA DE AGENDAMENTO * [DATE] De 12:00 ATÉ ESPECIALI…" at bounding box center [610, 294] width 1220 height 589
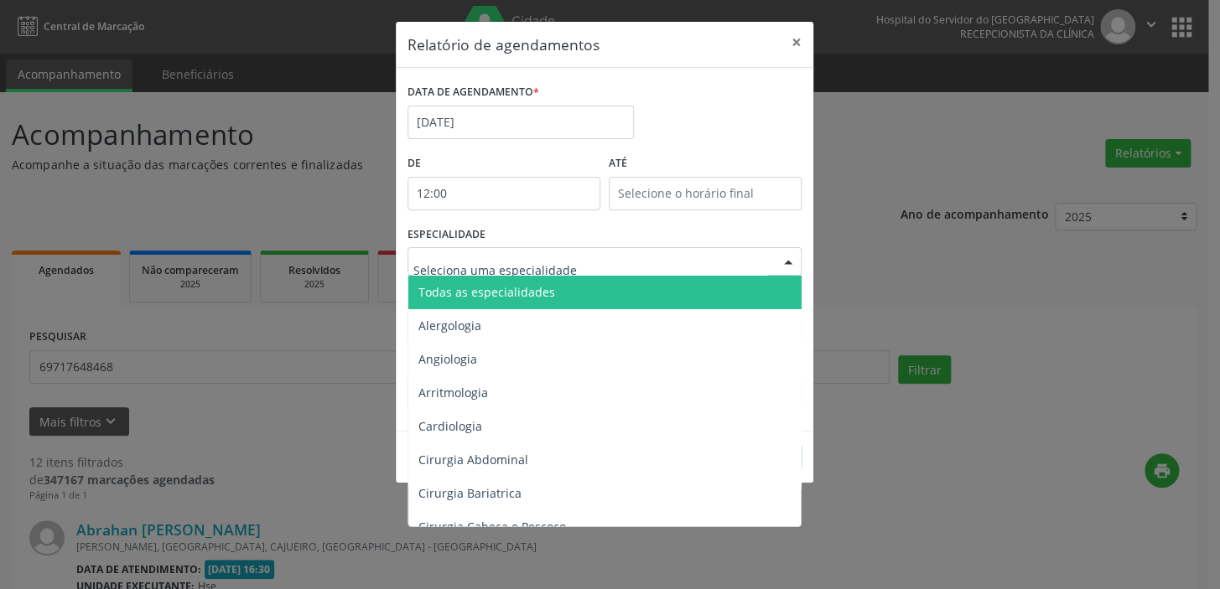
click at [752, 266] on div at bounding box center [604, 261] width 394 height 29
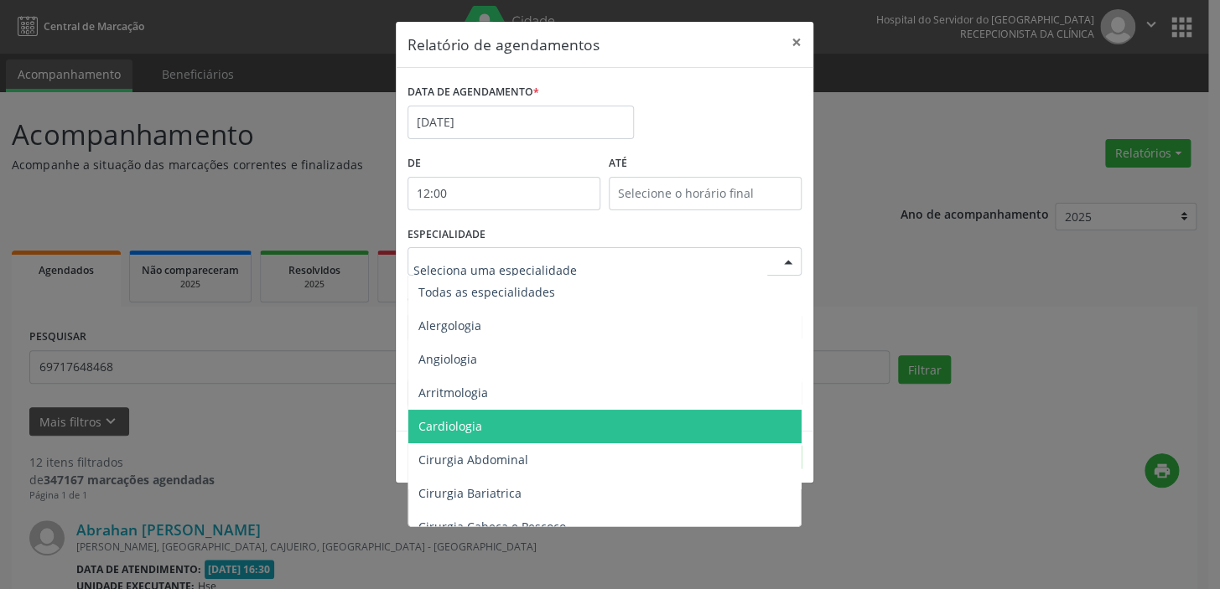
click at [570, 428] on span "Cardiologia" at bounding box center [605, 427] width 395 height 34
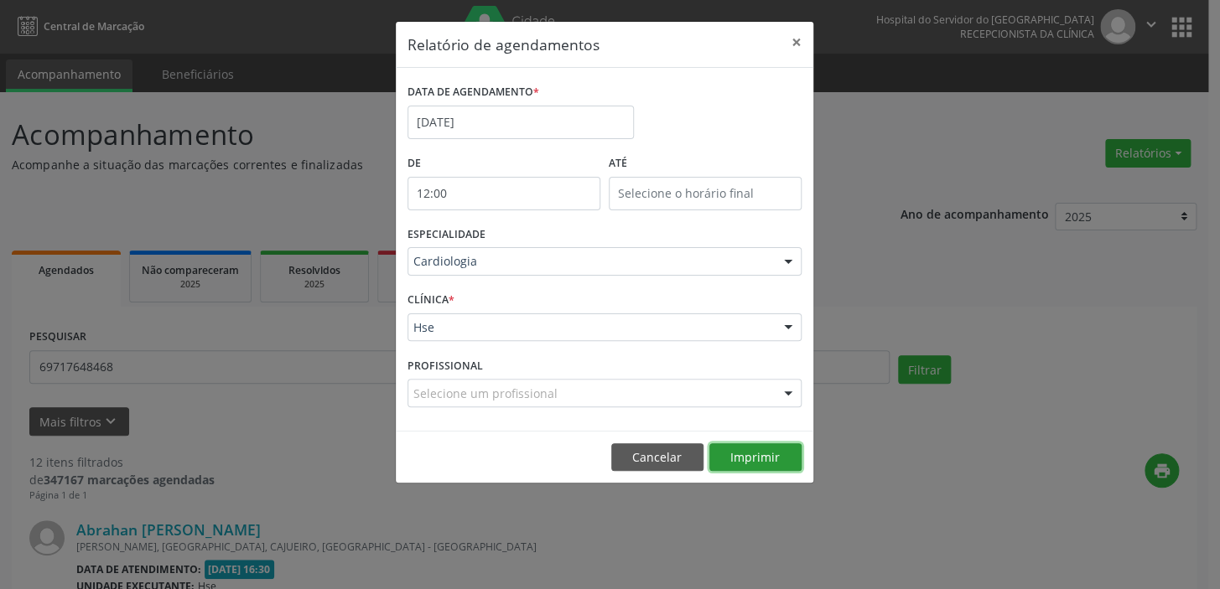
click at [768, 452] on button "Imprimir" at bounding box center [755, 457] width 92 height 29
click at [774, 448] on button "Imprimir" at bounding box center [755, 457] width 92 height 29
click at [790, 42] on button "×" at bounding box center [797, 42] width 34 height 41
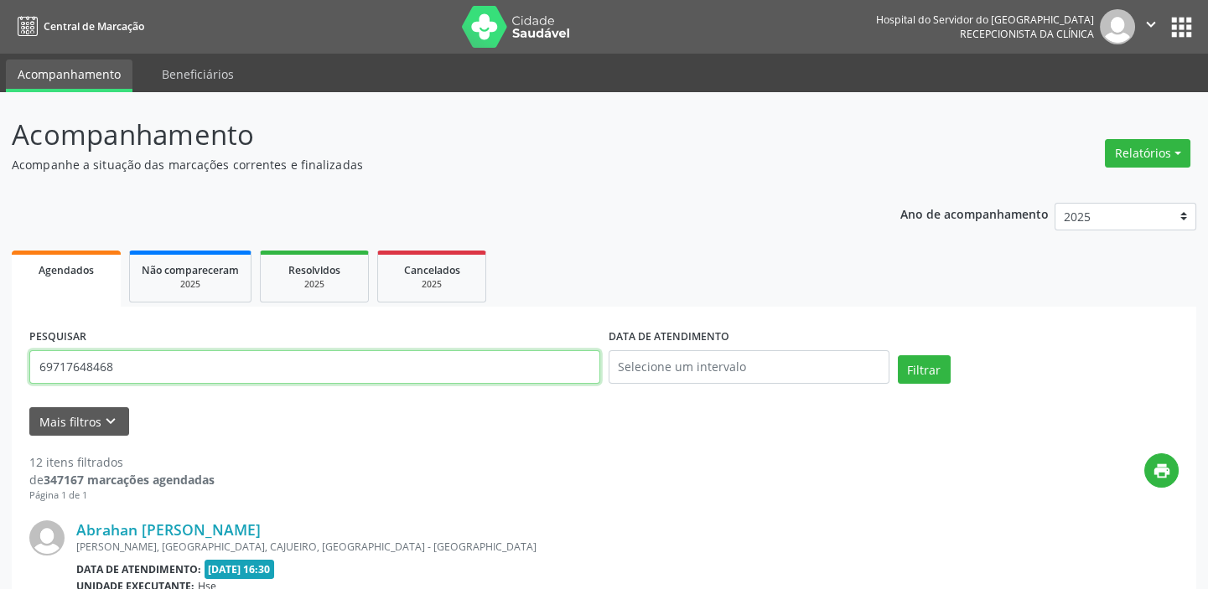
click at [176, 379] on input "69717648468" at bounding box center [314, 367] width 571 height 34
type input "[PERSON_NAME]"
click at [898, 355] on button "Filtrar" at bounding box center [924, 369] width 53 height 29
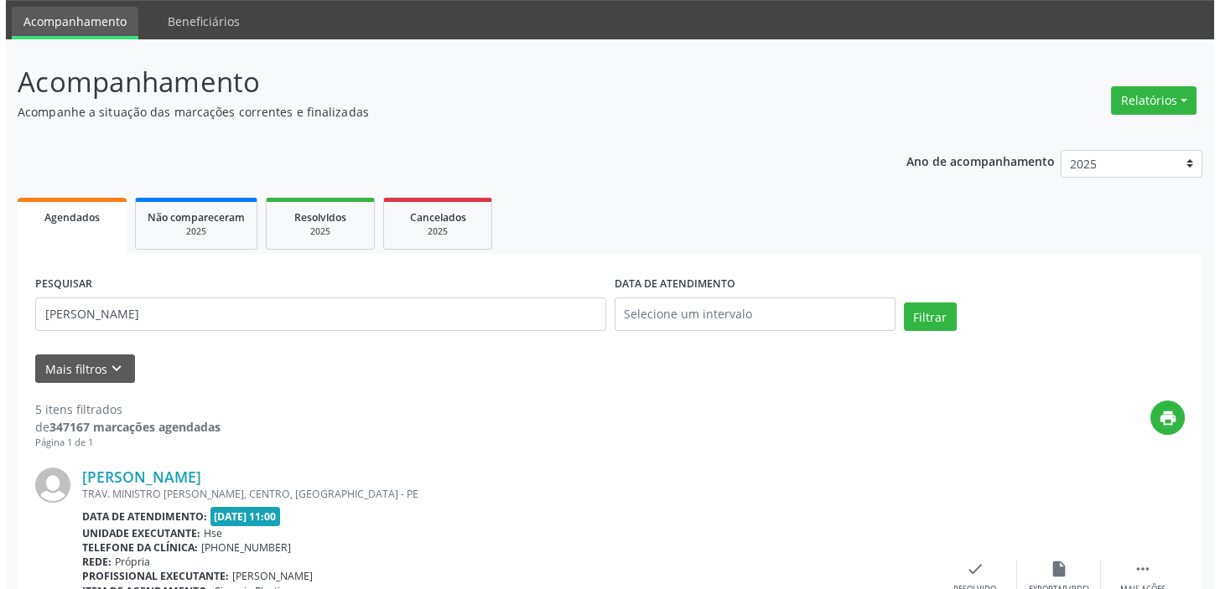
scroll to position [228, 0]
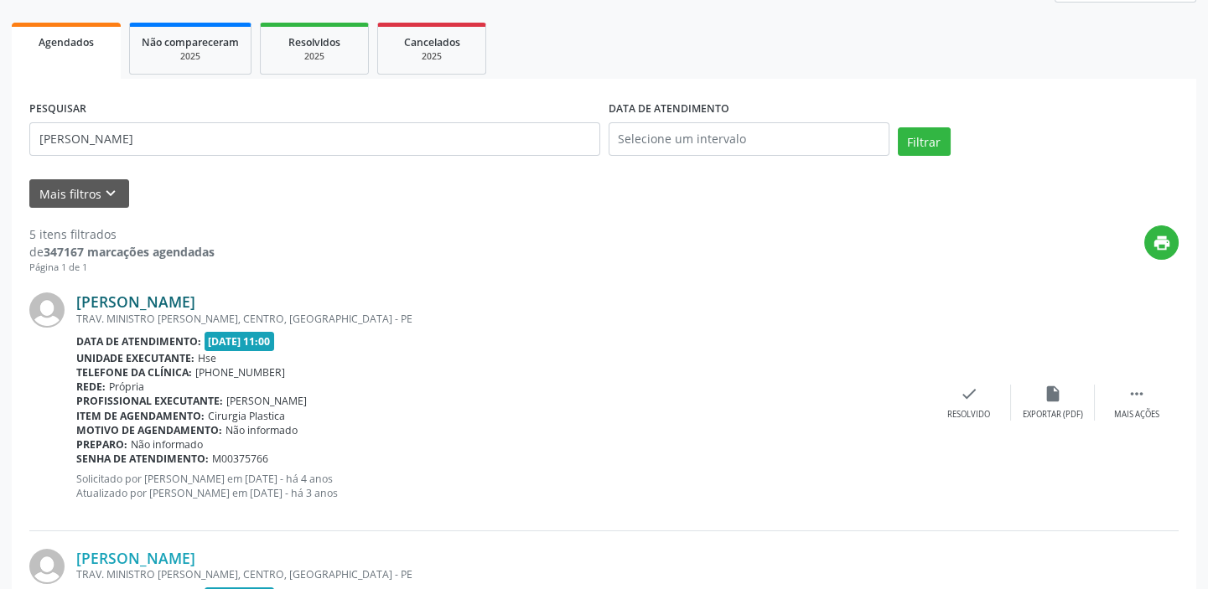
click at [195, 306] on link "[PERSON_NAME]" at bounding box center [135, 302] width 119 height 18
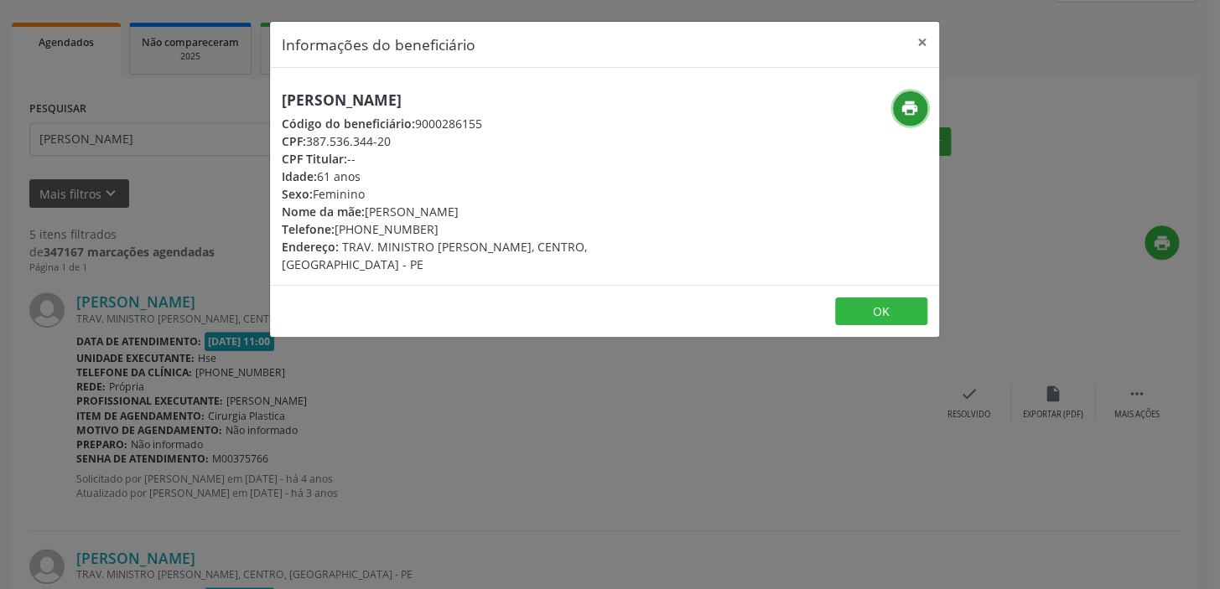
click at [894, 111] on button "print" at bounding box center [910, 108] width 34 height 34
